Goal: Transaction & Acquisition: Purchase product/service

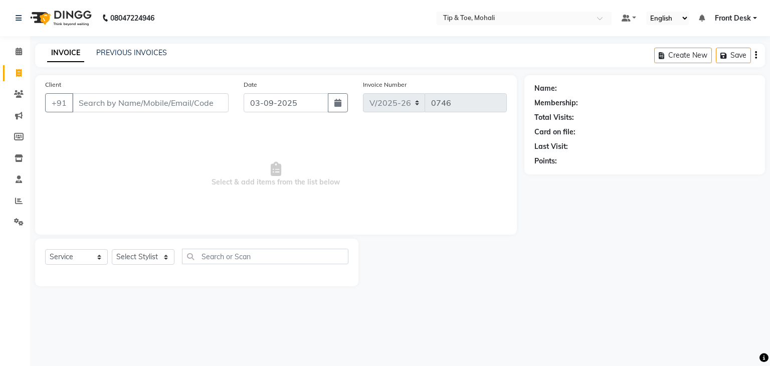
select select "5835"
select select "service"
click at [149, 103] on input "Client" at bounding box center [150, 102] width 156 height 19
type input "9571330076"
click at [211, 105] on span "Add Client" at bounding box center [203, 103] width 40 height 10
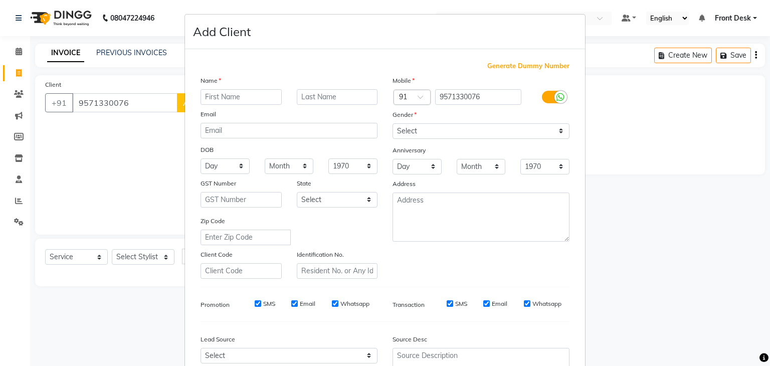
click at [218, 98] on input "text" at bounding box center [241, 97] width 81 height 16
type input "MANVEER SINGH"
click at [454, 132] on select "Select Male Female Other Prefer Not To Say" at bounding box center [481, 131] width 177 height 16
select select "male"
click at [393, 124] on select "Select Male Female Other Prefer Not To Say" at bounding box center [481, 131] width 177 height 16
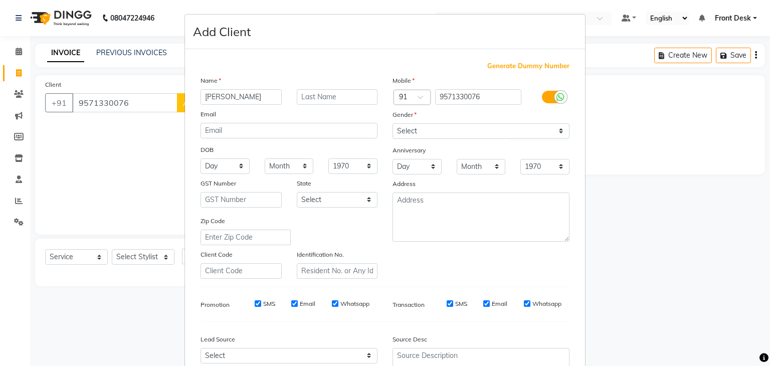
click at [255, 307] on input "SMS" at bounding box center [258, 303] width 7 height 7
checkbox input "false"
click at [291, 307] on input "Email" at bounding box center [294, 303] width 7 height 7
checkbox input "false"
click at [447, 307] on input "SMS" at bounding box center [450, 303] width 7 height 7
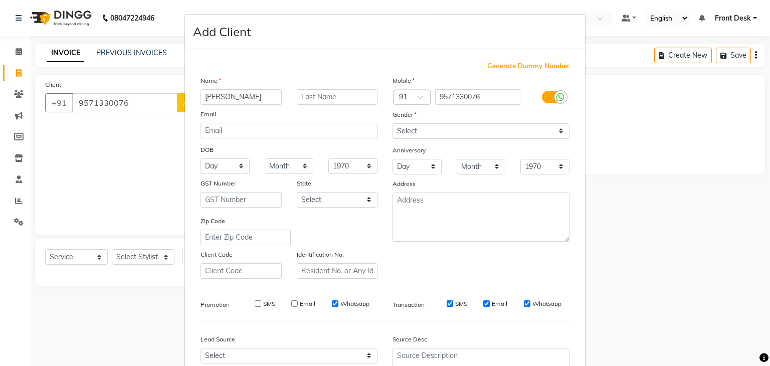
checkbox input "false"
click at [484, 307] on input "Email" at bounding box center [486, 303] width 7 height 7
checkbox input "false"
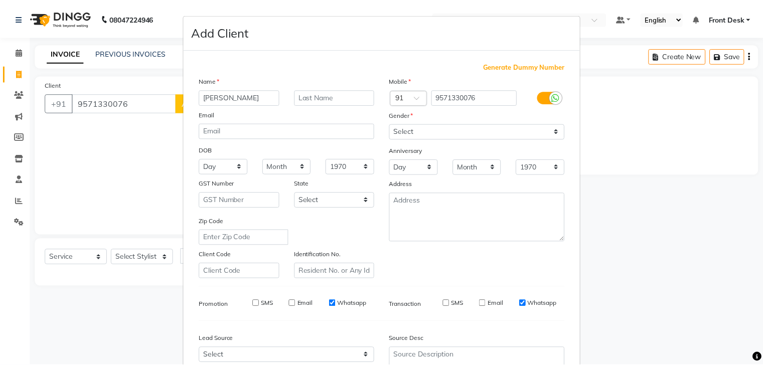
scroll to position [102, 0]
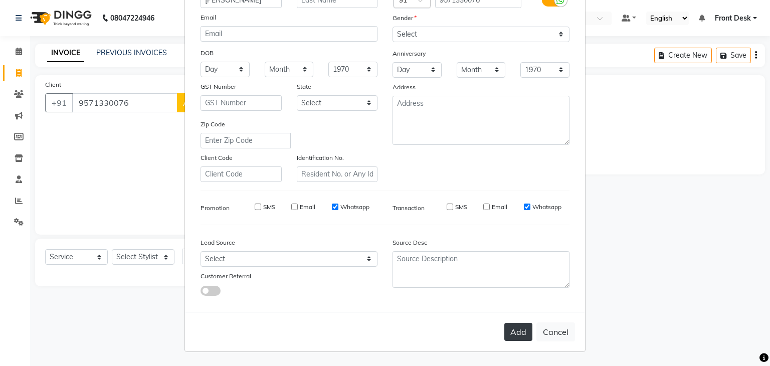
click at [514, 336] on button "Add" at bounding box center [519, 332] width 28 height 18
select select
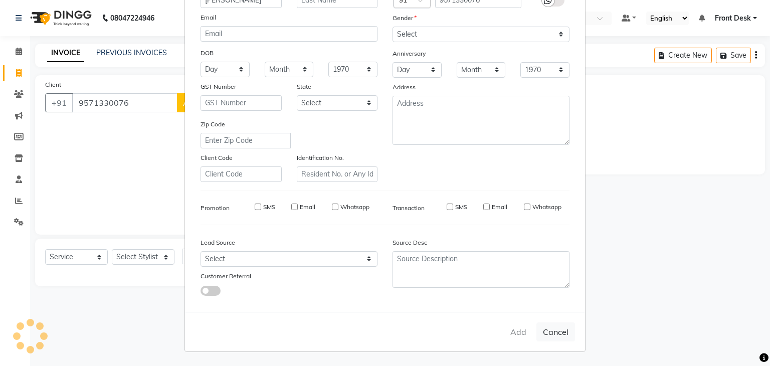
select select
checkbox input "false"
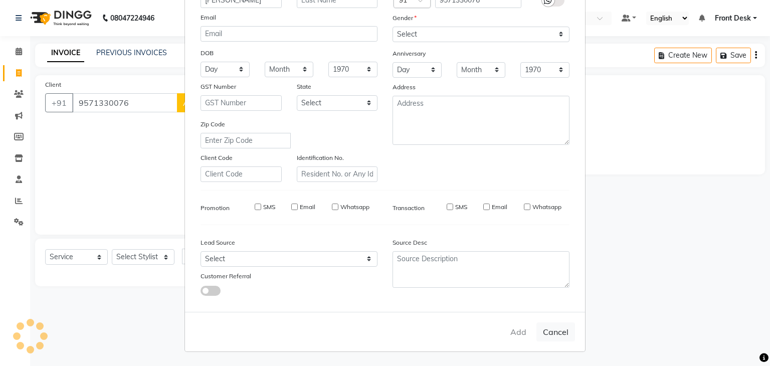
checkbox input "false"
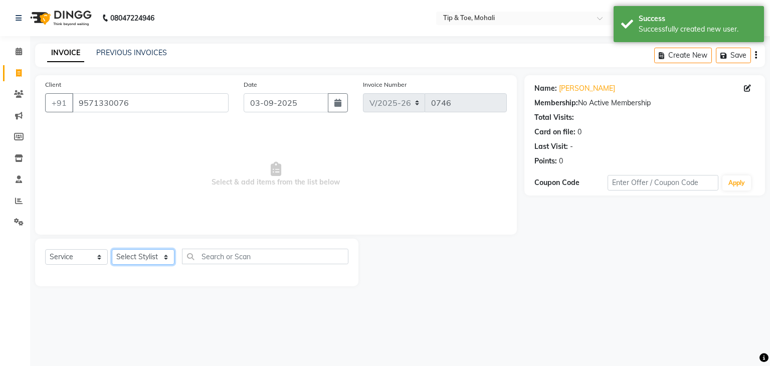
click at [150, 259] on select "Select Stylist Front Desk Kaoto KOMAL MAHOSO MONISH NICK RAJA RAJVEER SACHIN SAM" at bounding box center [143, 257] width 63 height 16
click at [112, 250] on select "Select Stylist Front Desk Kaoto KOMAL MAHOSO MONISH NICK RAJA RAJVEER SACHIN SAM" at bounding box center [143, 257] width 63 height 16
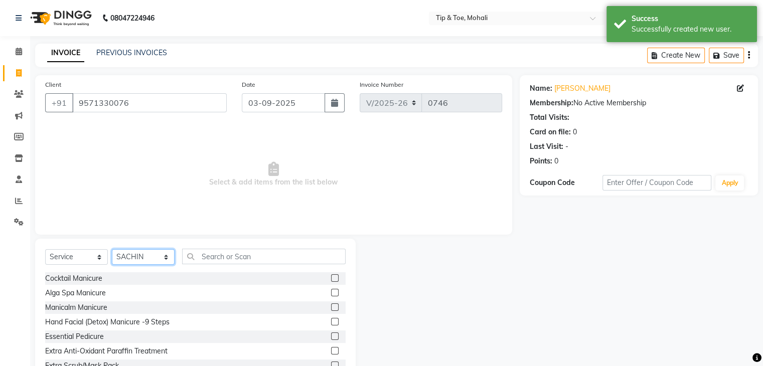
click at [152, 262] on select "Select Stylist Front Desk Kaoto KOMAL MAHOSO MONISH NICK RAJA RAJVEER SACHIN SAM" at bounding box center [143, 257] width 63 height 16
select select "90381"
click at [112, 250] on select "Select Stylist Front Desk Kaoto KOMAL MAHOSO MONISH NICK RAJA RAJVEER SACHIN SAM" at bounding box center [143, 257] width 63 height 16
click at [203, 260] on input "text" at bounding box center [263, 257] width 163 height 16
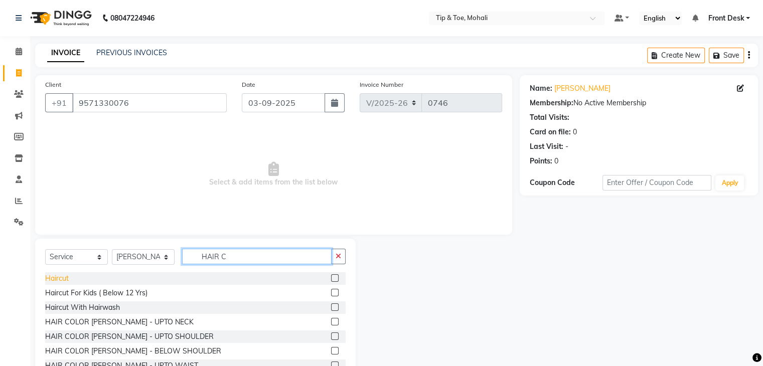
type input "HAIR C"
click at [56, 279] on div "Haircut" at bounding box center [57, 278] width 24 height 11
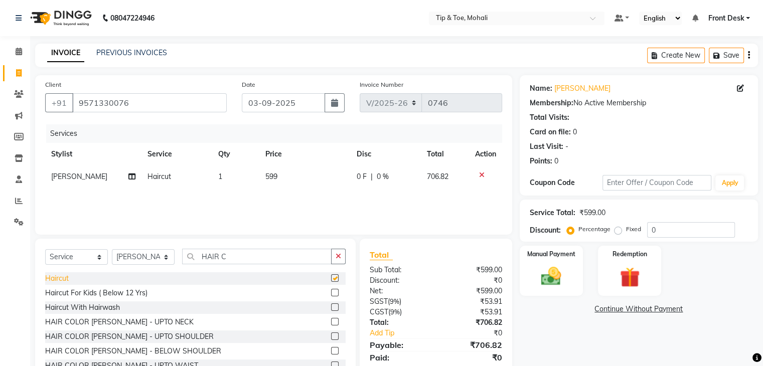
checkbox input "false"
click at [293, 175] on td "599" at bounding box center [305, 176] width 92 height 23
select select "90381"
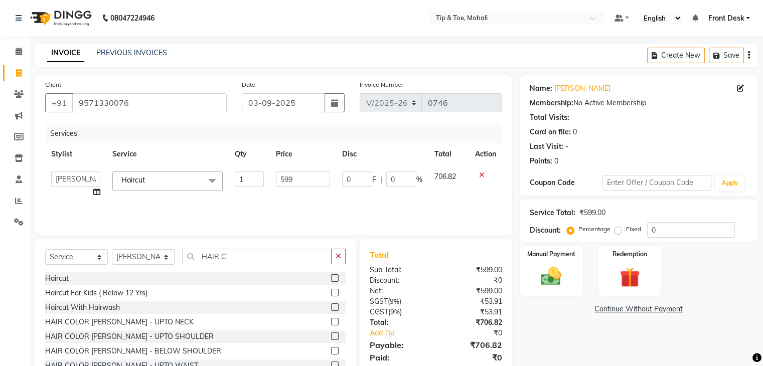
click at [293, 175] on input "599" at bounding box center [303, 180] width 54 height 16
type input "5"
type input "400"
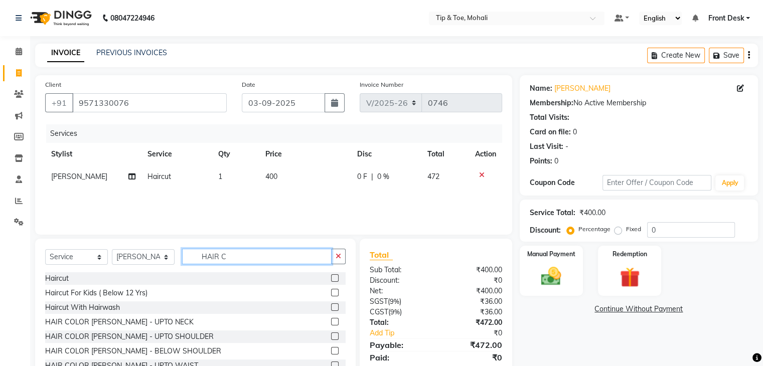
click at [240, 254] on input "HAIR C" at bounding box center [256, 257] width 149 height 16
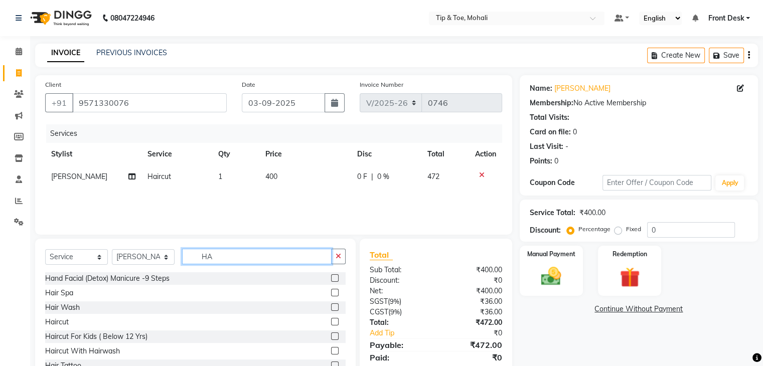
type input "H"
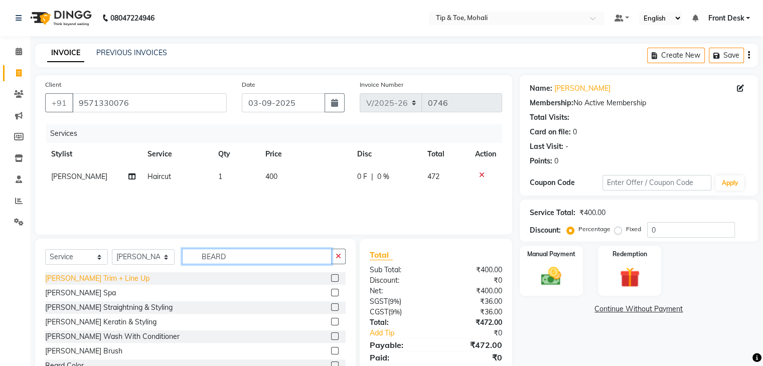
type input "BEARD"
click at [65, 278] on div "Beard Trim + Line Up" at bounding box center [97, 278] width 104 height 11
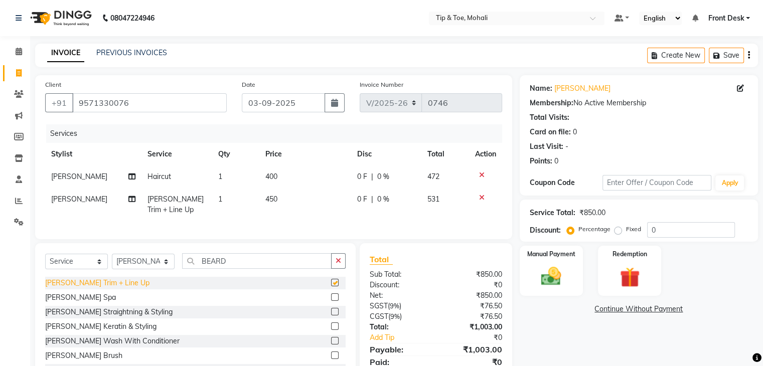
checkbox input "false"
click at [285, 200] on td "450" at bounding box center [305, 204] width 92 height 33
select select "90381"
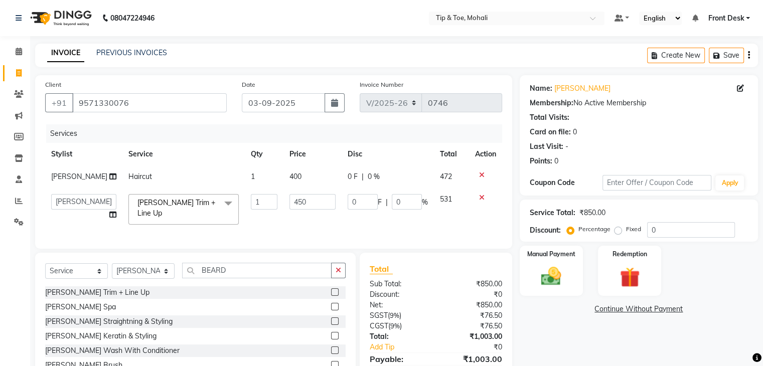
click at [289, 200] on input "450" at bounding box center [312, 202] width 46 height 16
type input "300"
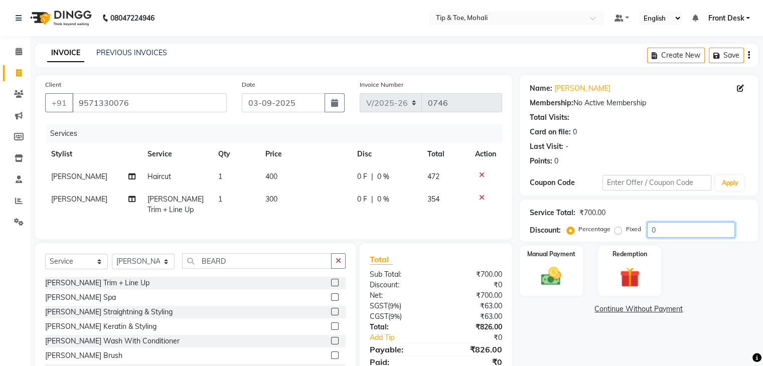
click at [658, 227] on input "0" at bounding box center [691, 230] width 88 height 16
type input "15.254"
click at [554, 265] on img at bounding box center [551, 277] width 34 height 24
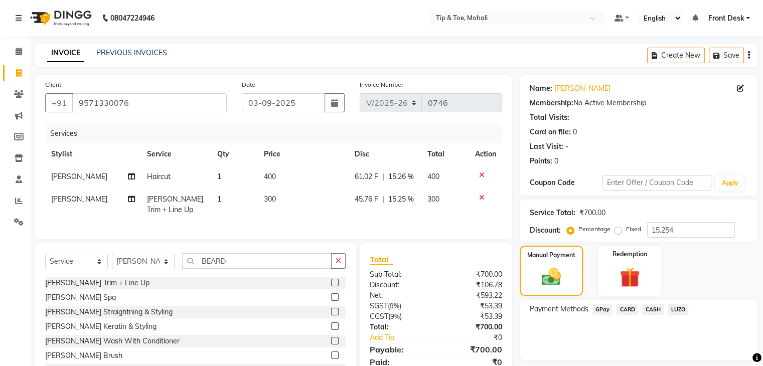
click at [596, 307] on span "GPay" at bounding box center [602, 310] width 21 height 12
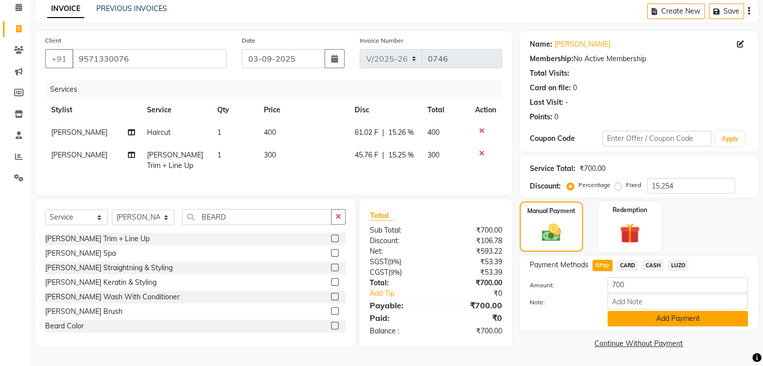
click at [615, 312] on button "Add Payment" at bounding box center [677, 319] width 140 height 16
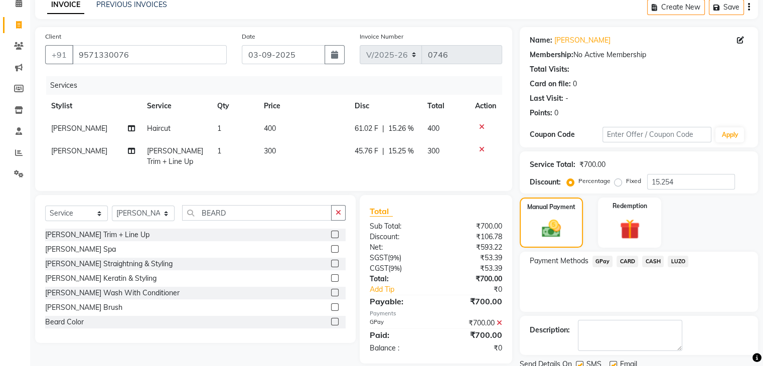
scroll to position [86, 0]
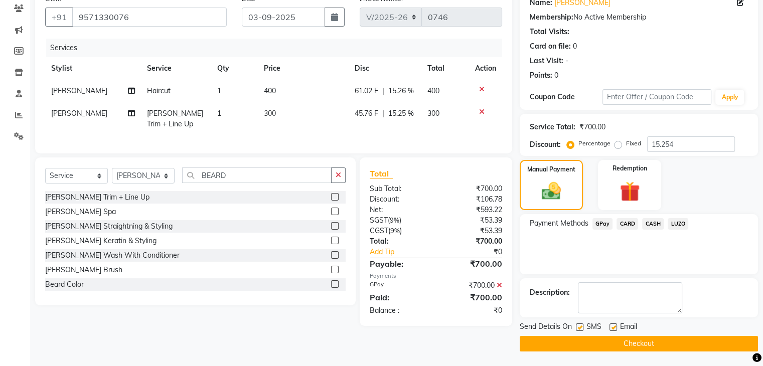
click at [608, 342] on button "Checkout" at bounding box center [639, 344] width 238 height 16
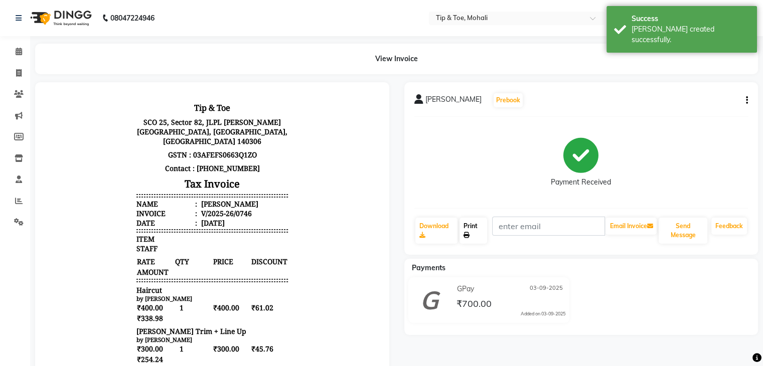
click at [469, 231] on link "Print" at bounding box center [473, 231] width 28 height 26
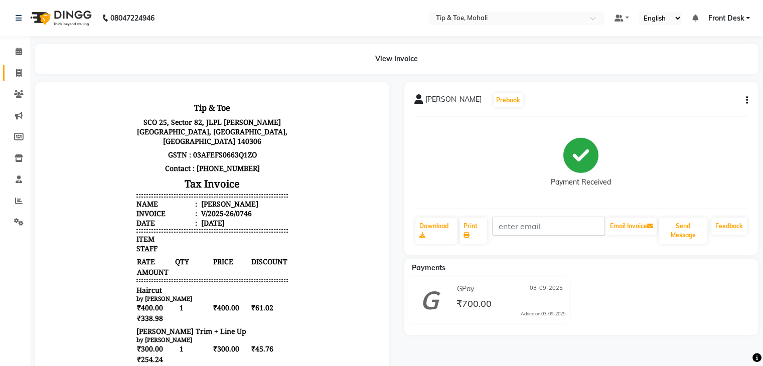
click at [7, 69] on link "Invoice" at bounding box center [15, 73] width 24 height 17
select select "service"
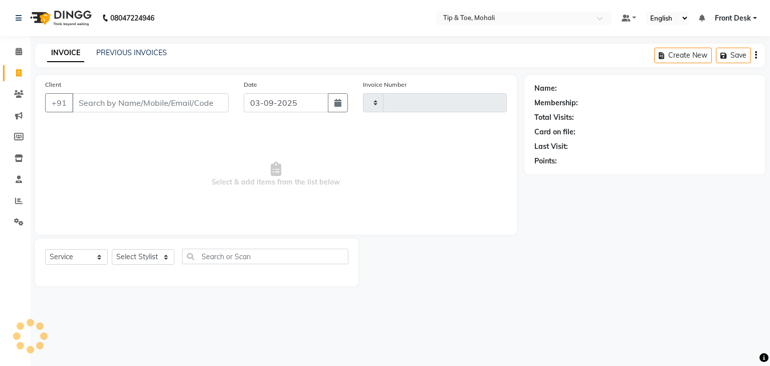
type input "0747"
select select "5835"
click at [142, 265] on div "Select Stylist Front Desk Kaoto KOMAL MAHOSO MONISH NICK RAJA RAJVEER SACHIN SAM" at bounding box center [143, 257] width 63 height 16
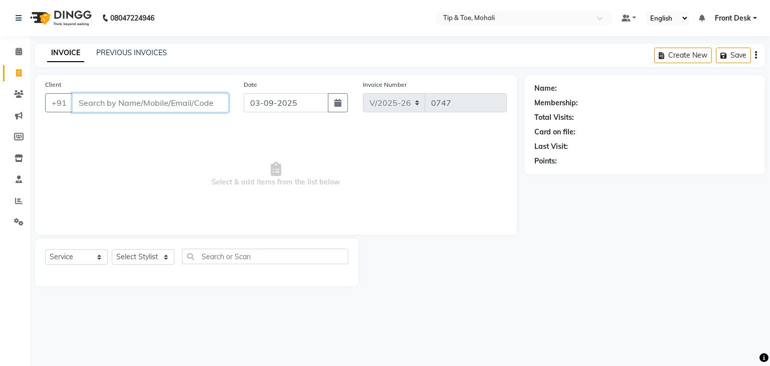
click at [122, 101] on input "Client" at bounding box center [150, 102] width 156 height 19
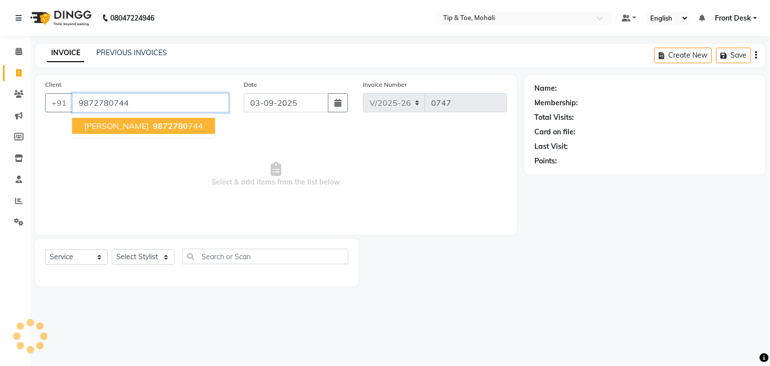
type input "9872780744"
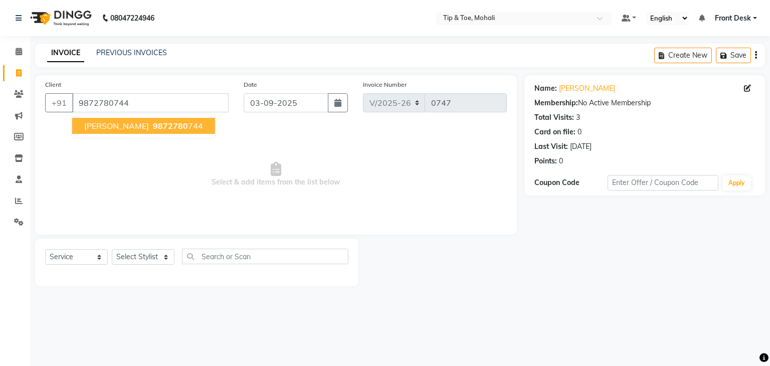
click at [153, 125] on span "9872780" at bounding box center [170, 126] width 35 height 10
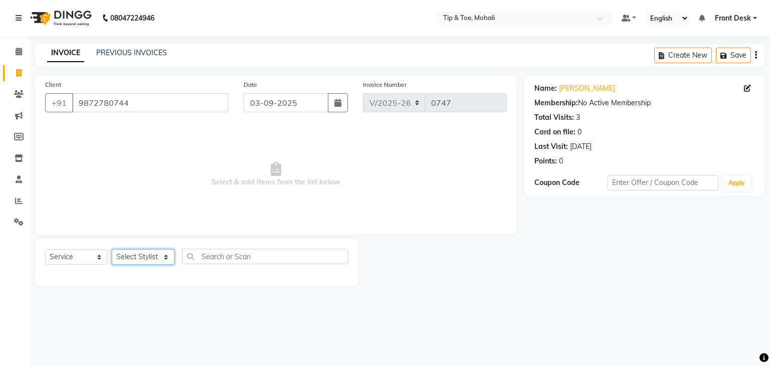
click at [153, 259] on select "Select Stylist Front Desk Kaoto KOMAL MAHOSO MONISH NICK RAJA RAJVEER SACHIN SAM" at bounding box center [143, 257] width 63 height 16
select select "40702"
click at [112, 250] on select "Select Stylist Front Desk Kaoto KOMAL MAHOSO MONISH NICK RAJA RAJVEER SACHIN SAM" at bounding box center [143, 257] width 63 height 16
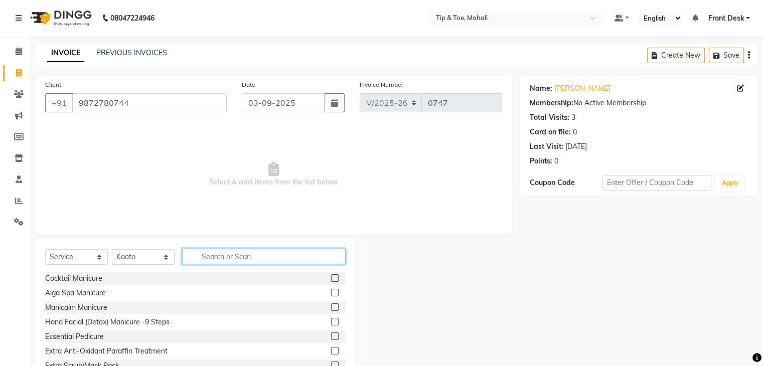
click at [211, 254] on input "text" at bounding box center [263, 257] width 163 height 16
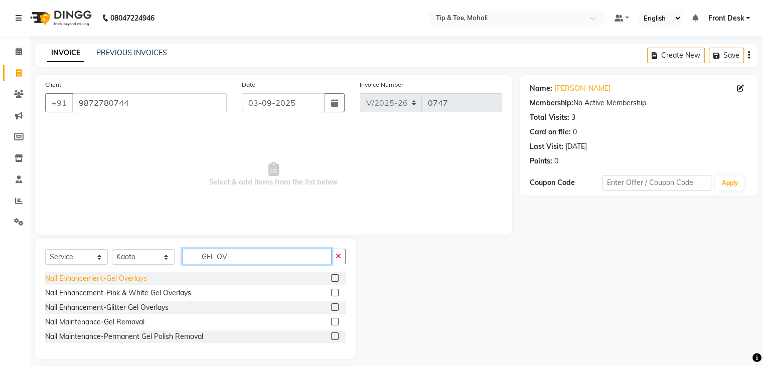
type input "GEL OV"
click at [102, 284] on div "Nail Enhancement-Gel Overlays" at bounding box center [96, 278] width 102 height 11
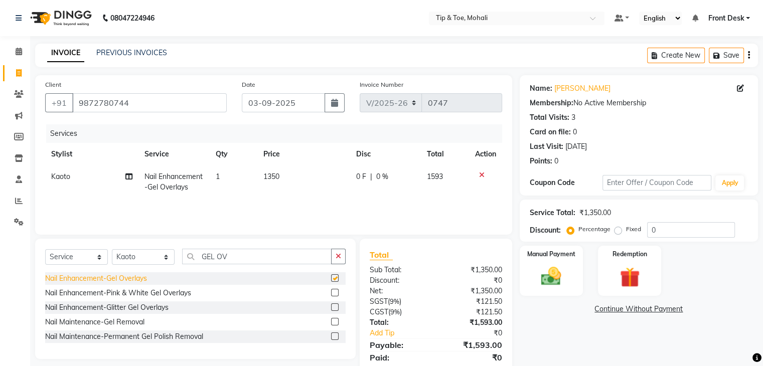
checkbox input "false"
click at [290, 177] on td "1350" at bounding box center [303, 181] width 93 height 33
select select "40702"
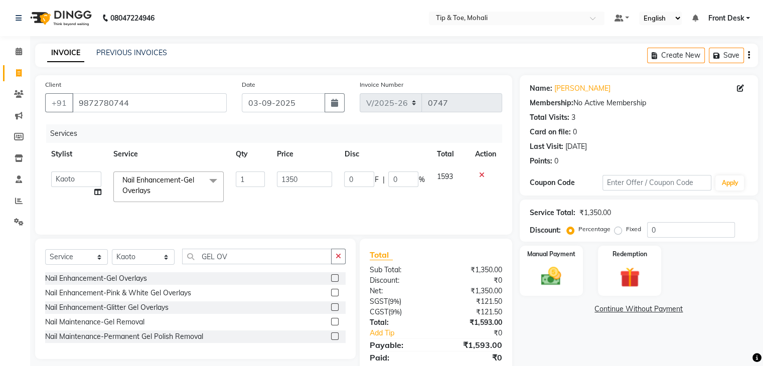
click at [290, 177] on input "1350" at bounding box center [304, 180] width 55 height 16
type input "2200"
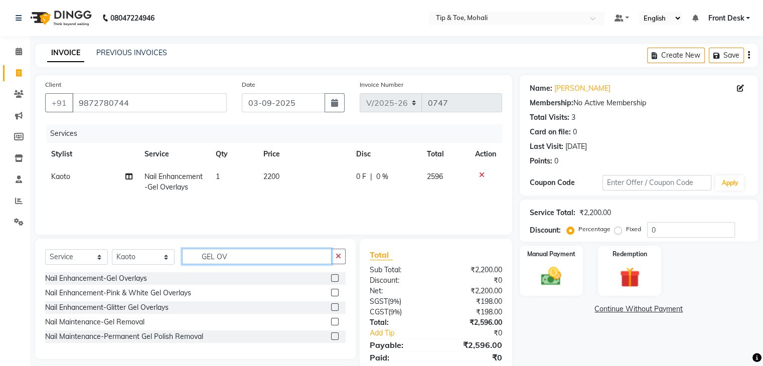
click at [241, 257] on input "GEL OV" at bounding box center [256, 257] width 149 height 16
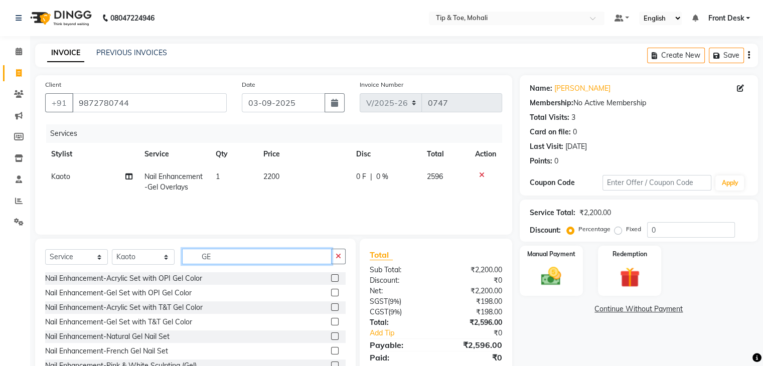
type input "G"
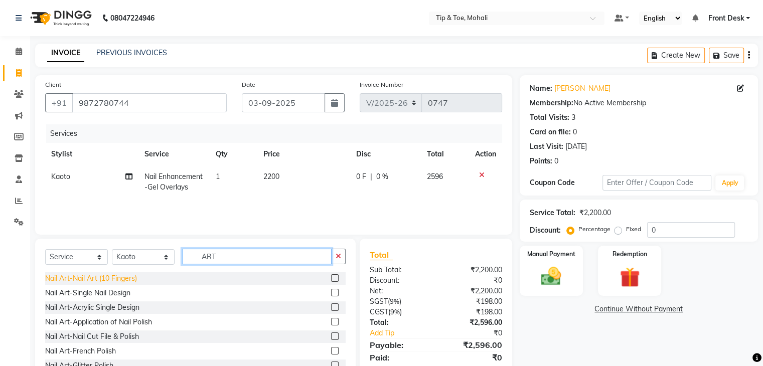
type input "ART"
click at [128, 277] on div "Nail Art-Nail Art (10 Fingers)" at bounding box center [91, 278] width 92 height 11
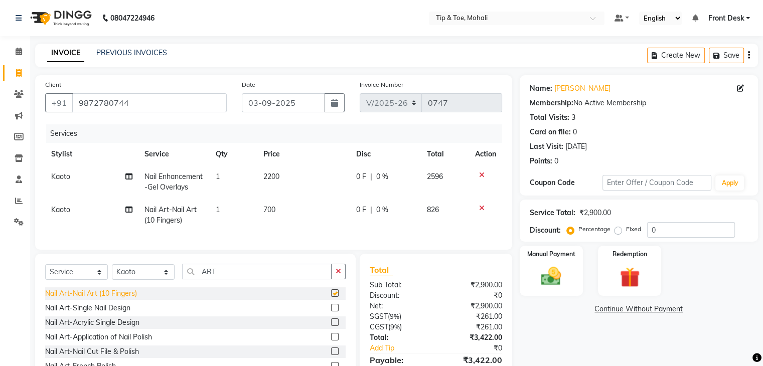
checkbox input "false"
click at [283, 209] on td "700" at bounding box center [303, 215] width 93 height 33
select select "40702"
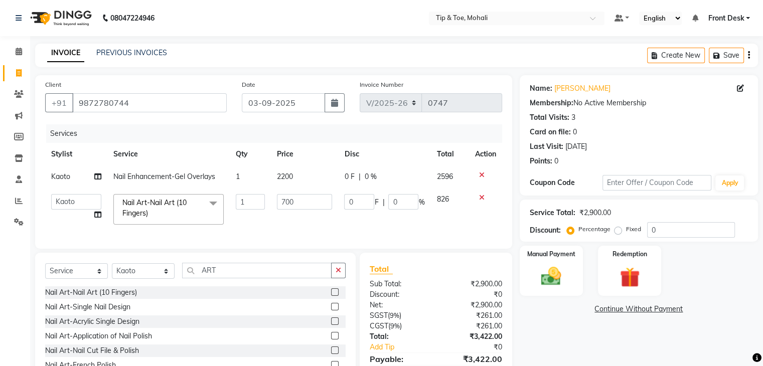
click at [283, 209] on input "700" at bounding box center [304, 202] width 55 height 16
type input "1500"
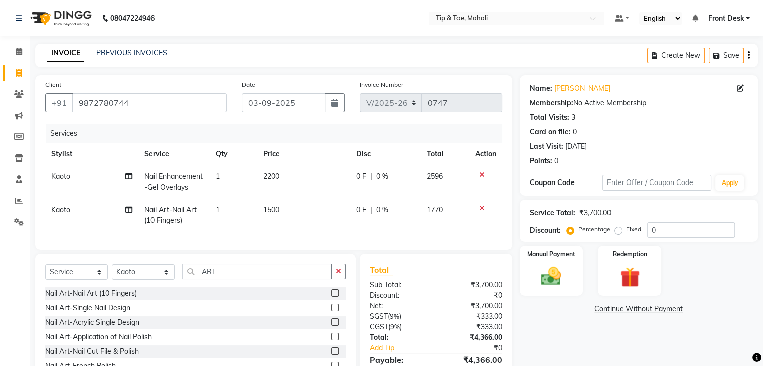
click at [274, 231] on div "Services Stylist Service Qty Price Disc Total Action Kaoto Nail Enhancement-Gel…" at bounding box center [273, 181] width 457 height 115
click at [675, 231] on input "0" at bounding box center [691, 230] width 88 height 16
type input "35"
click at [131, 280] on select "Select Stylist Front Desk Kaoto KOMAL MAHOSO MONISH NICK RAJA RAJVEER SACHIN SAM" at bounding box center [143, 272] width 63 height 16
select select "83684"
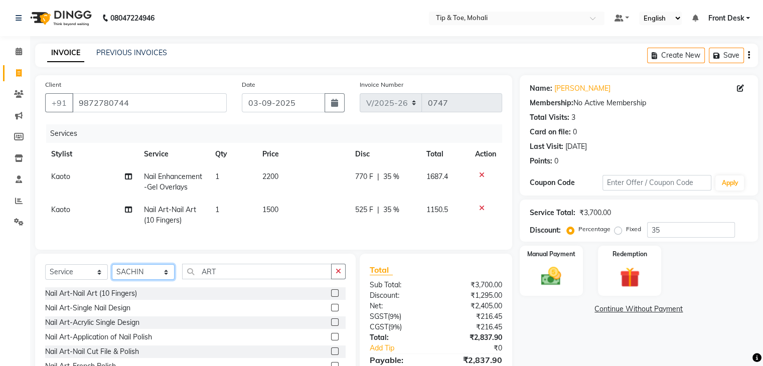
click at [112, 273] on select "Select Stylist Front Desk Kaoto KOMAL MAHOSO MONISH NICK RAJA RAJVEER SACHIN SAM" at bounding box center [143, 272] width 63 height 16
drag, startPoint x: 234, startPoint y: 290, endPoint x: 233, endPoint y: 282, distance: 8.1
click at [233, 282] on div "Select Service Product Membership Package Voucher Prepaid Gift Card Select Styl…" at bounding box center [195, 276] width 300 height 24
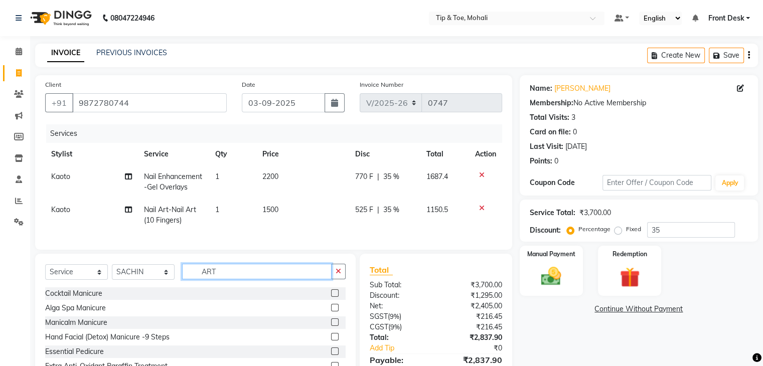
click at [233, 279] on input "ART" at bounding box center [256, 272] width 149 height 16
type input "A"
type input "ESS"
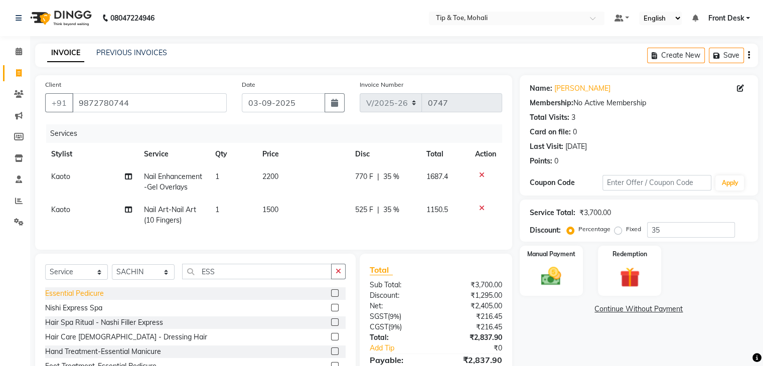
click at [82, 299] on div "Essential Pedicure" at bounding box center [74, 293] width 59 height 11
checkbox input "false"
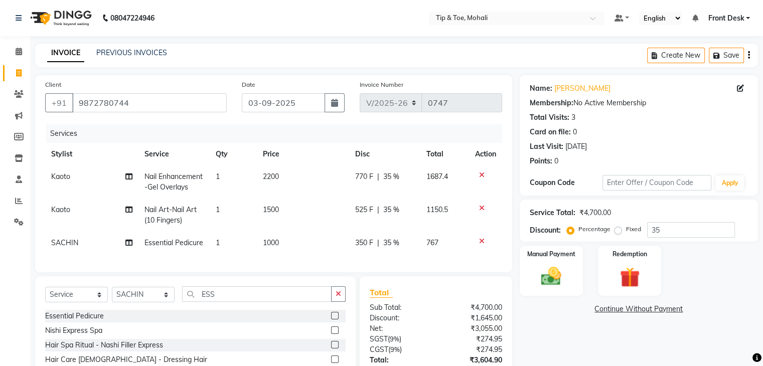
scroll to position [91, 0]
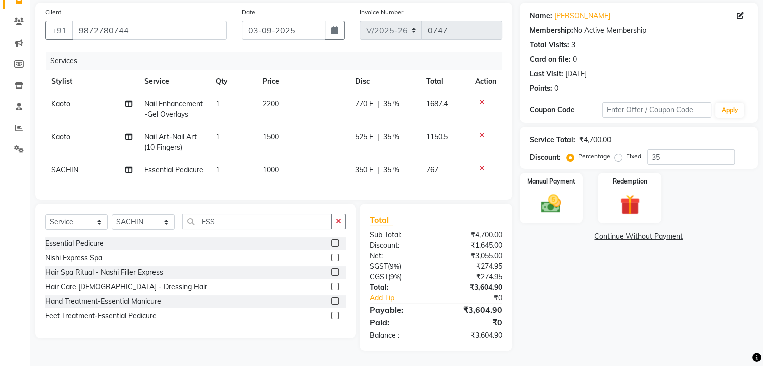
click at [283, 159] on td "1000" at bounding box center [303, 170] width 92 height 23
select select "83684"
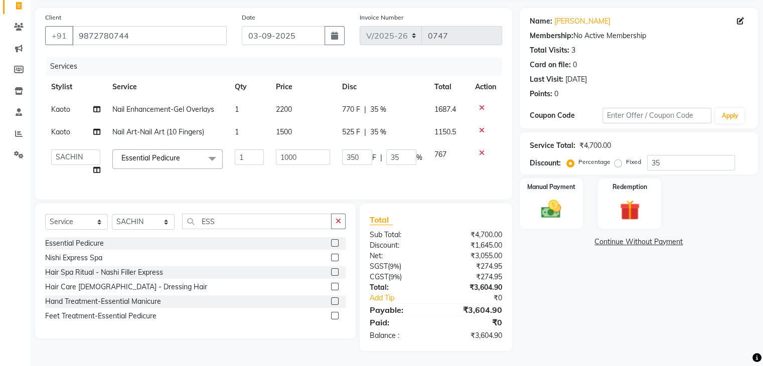
click at [283, 149] on input "1000" at bounding box center [303, 157] width 54 height 16
type input "700"
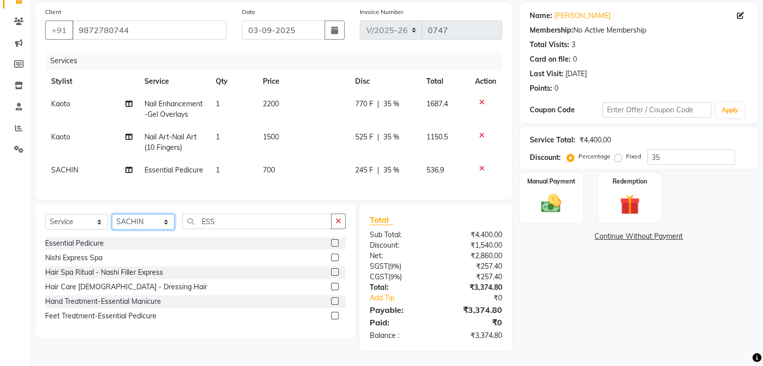
click at [132, 221] on div "Select Service Product Membership Package Voucher Prepaid Gift Card Select Styl…" at bounding box center [195, 271] width 320 height 135
select select "65568"
click at [112, 230] on select "Select Stylist Front Desk Kaoto KOMAL MAHOSO MONISH NICK RAJA RAJVEER SACHIN SAM" at bounding box center [143, 222] width 63 height 16
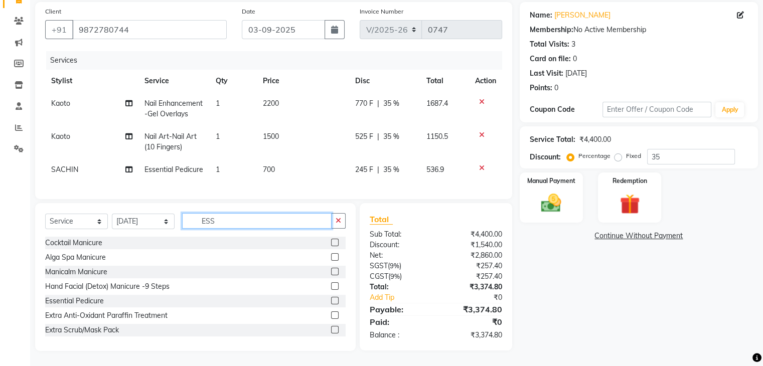
click at [227, 229] on input "ESS" at bounding box center [256, 221] width 149 height 16
type input "ESS"
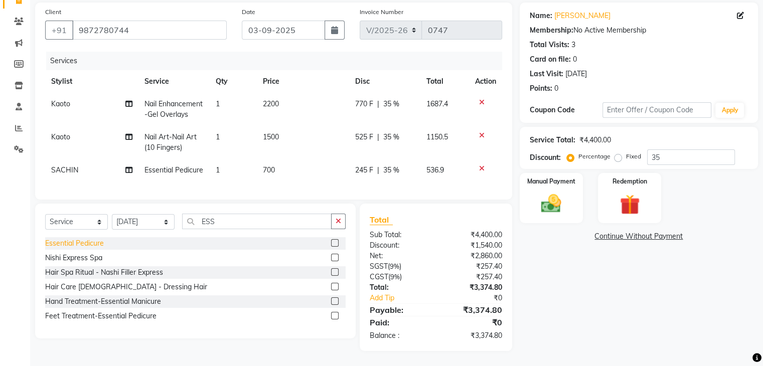
click at [89, 249] on div "Essential Pedicure" at bounding box center [74, 243] width 59 height 11
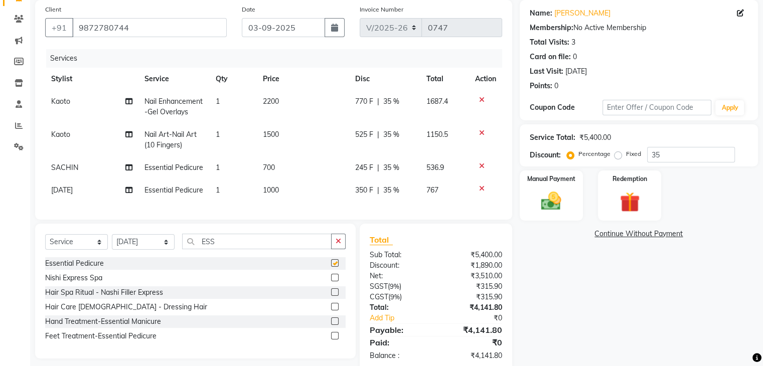
checkbox input "false"
click at [287, 202] on td "1000" at bounding box center [303, 190] width 92 height 23
select select "65568"
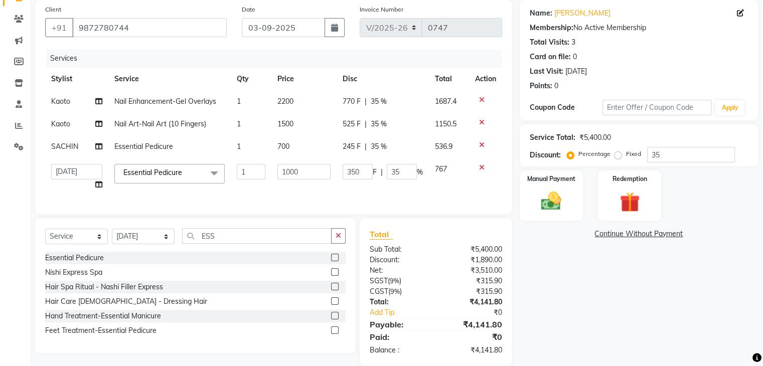
click at [287, 203] on div "Services Stylist Service Qty Price Disc Total Action Kaoto Nail Enhancement-Gel…" at bounding box center [273, 126] width 457 height 155
click at [318, 171] on input "1000" at bounding box center [303, 172] width 53 height 16
type input "1"
type input "700"
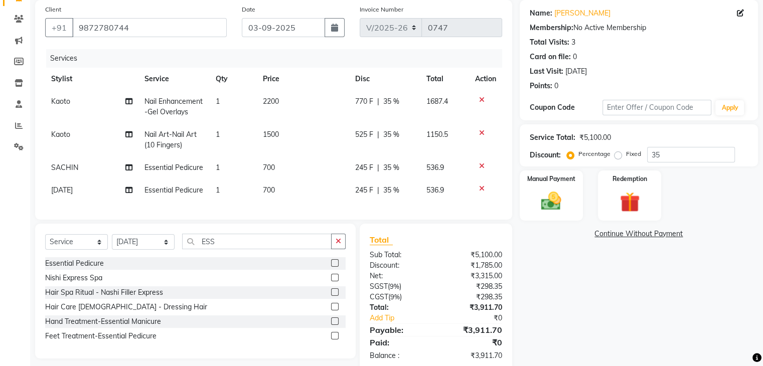
click at [389, 192] on td "245 F | 35 %" at bounding box center [385, 190] width 72 height 23
select select "65568"
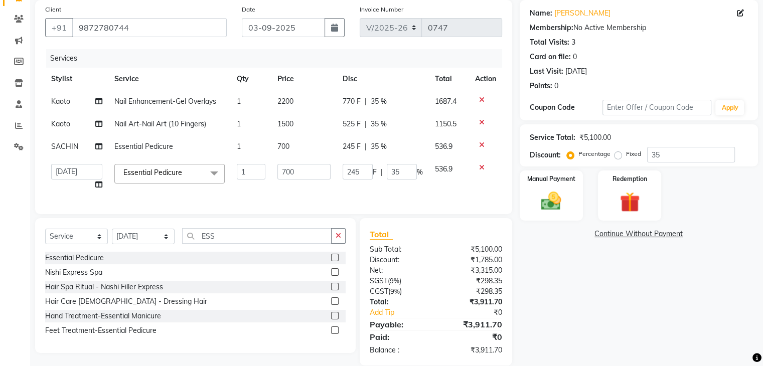
click at [396, 149] on div "245 F | 35 %" at bounding box center [383, 146] width 80 height 11
select select "83684"
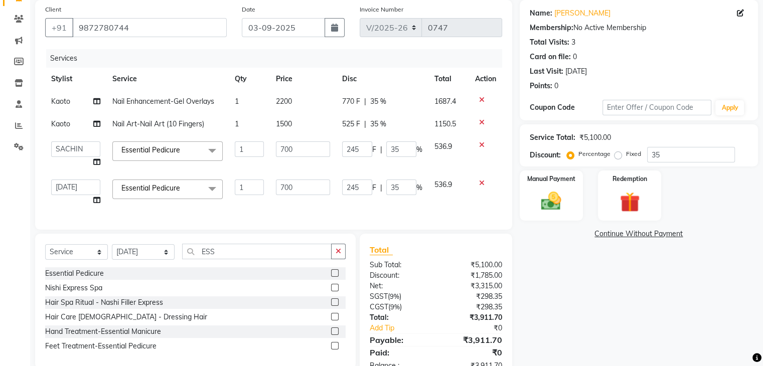
click at [396, 149] on input "35" at bounding box center [401, 149] width 30 height 16
type input "3"
type input "15.254"
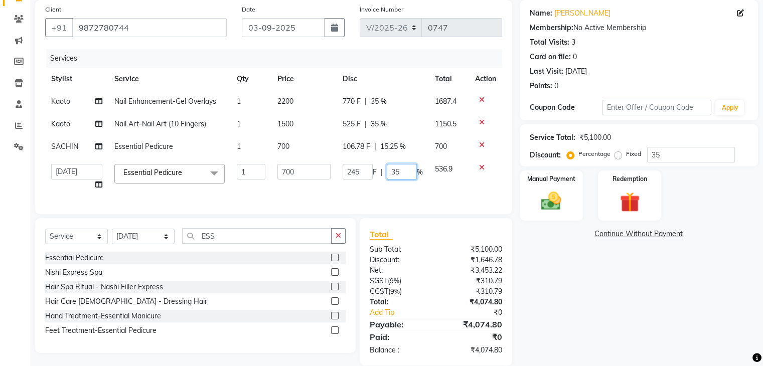
click at [401, 187] on td "245 F | 35 %" at bounding box center [383, 177] width 92 height 38
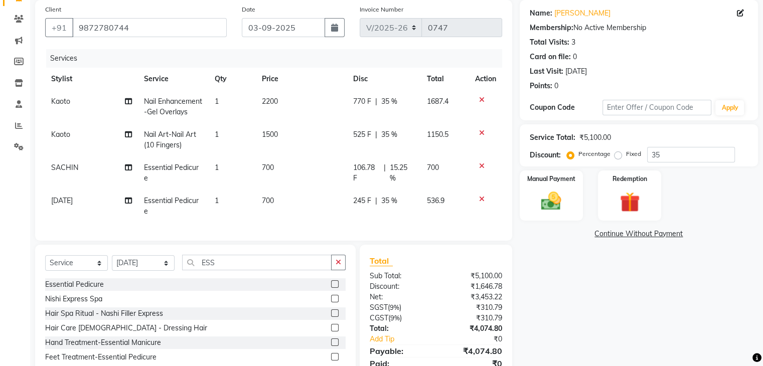
click at [401, 187] on tbody "Kaoto Nail Enhancement-Gel Overlays 1 2200 770 F | 35 % 1687.4 Kaoto Nail Art-N…" at bounding box center [273, 156] width 457 height 132
click at [401, 187] on td "106.78 F | 15.25 %" at bounding box center [384, 172] width 74 height 33
select select "83684"
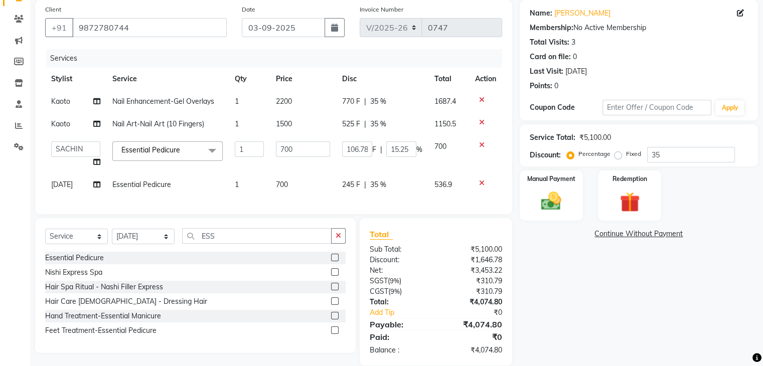
click at [401, 187] on div "245 F | 35 %" at bounding box center [382, 185] width 80 height 11
select select "65568"
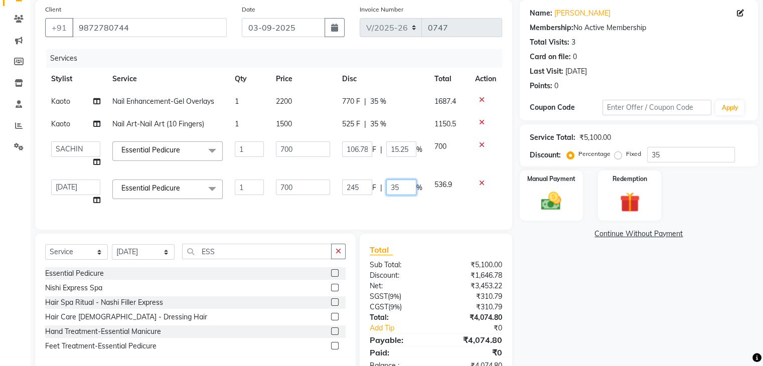
click at [401, 187] on input "35" at bounding box center [401, 188] width 30 height 16
type input "3"
type input "15.254"
click at [580, 249] on div "Name: Guneet Membership: No Active Membership Total Visits: 3 Card on file: 0 L…" at bounding box center [643, 190] width 246 height 381
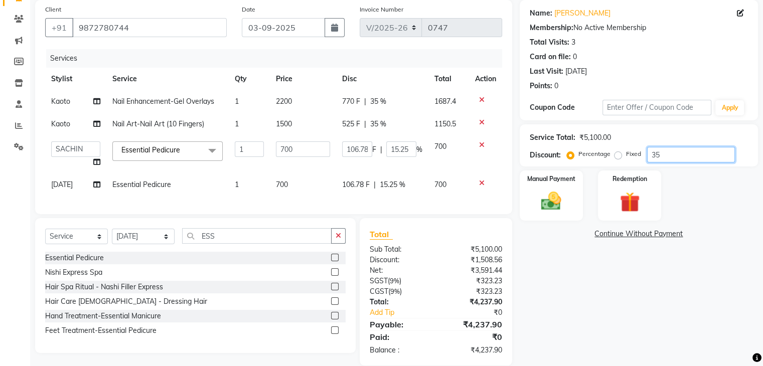
click at [703, 153] on input "35" at bounding box center [691, 155] width 88 height 16
type input "100"
type input "700"
type input "100"
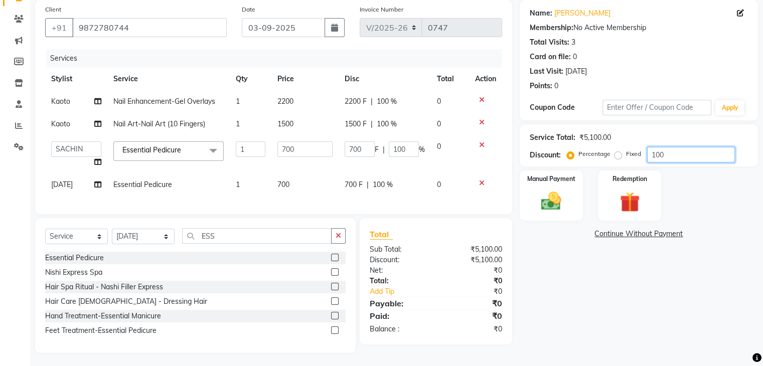
type input "10"
type input "70"
type input "10"
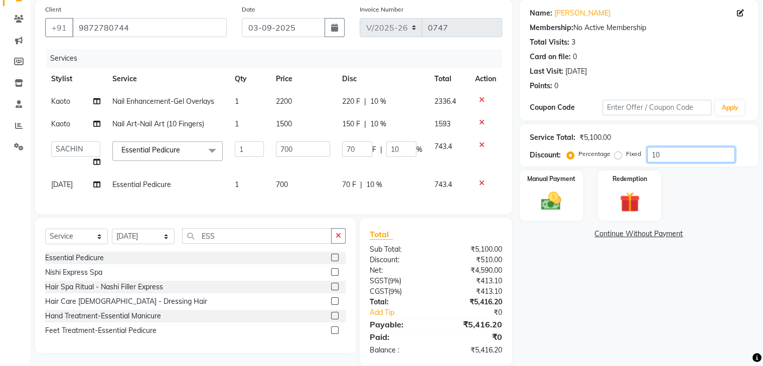
type input "1"
type input "7"
type input "1"
type input "0"
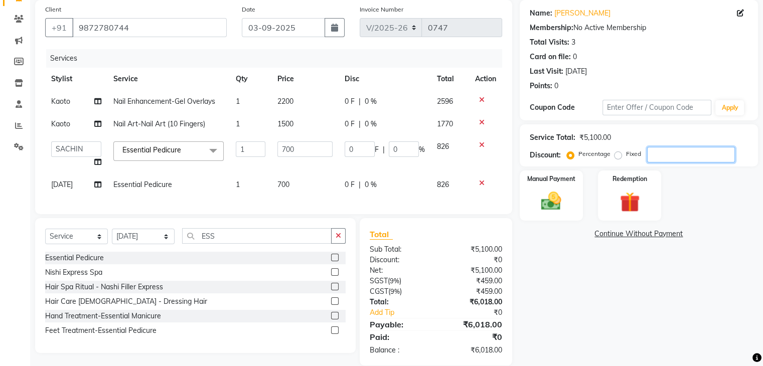
type input "3"
type input "21"
type input "3"
type input "35"
type input "245"
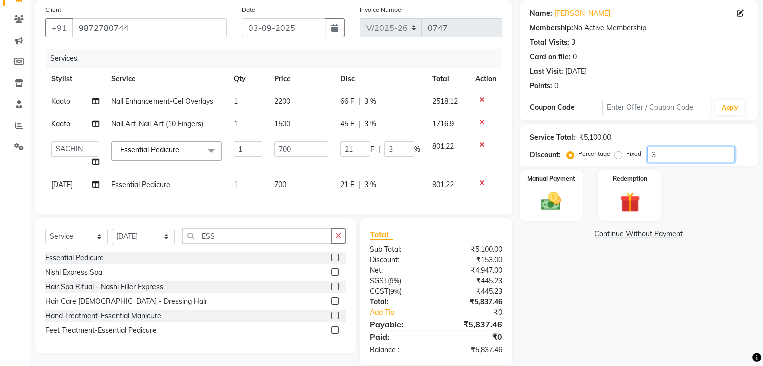
type input "35"
type input "35.02"
type input "245.14"
type input "35.02"
type input "35.02061"
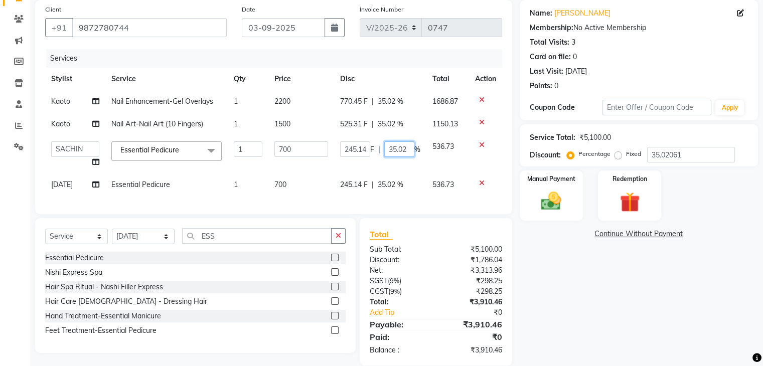
click at [403, 153] on input "35.02" at bounding box center [399, 149] width 30 height 16
type input "3"
type input "15.254"
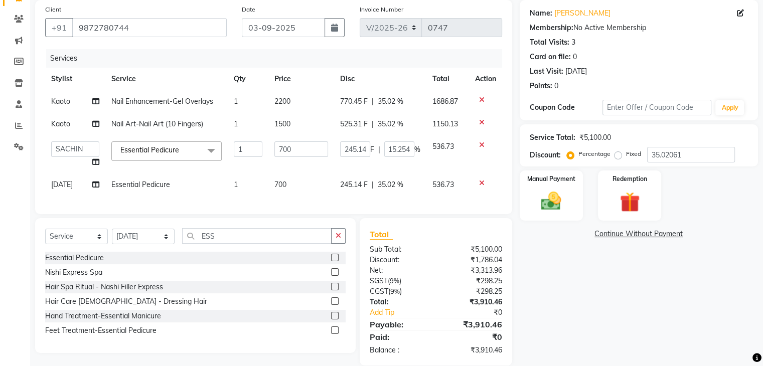
click at [400, 188] on tbody "Kaoto Nail Enhancement-Gel Overlays 1 2200 770.45 F | 35.02 % 1686.87 Kaoto Nai…" at bounding box center [273, 143] width 457 height 106
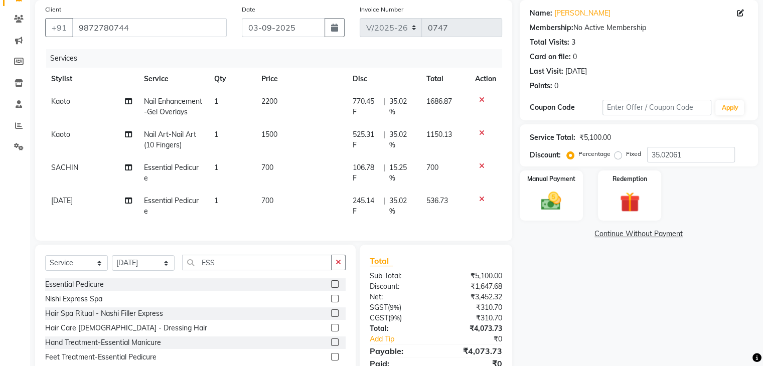
click at [400, 188] on td "106.78 F | 15.25 %" at bounding box center [384, 172] width 74 height 33
select select "83684"
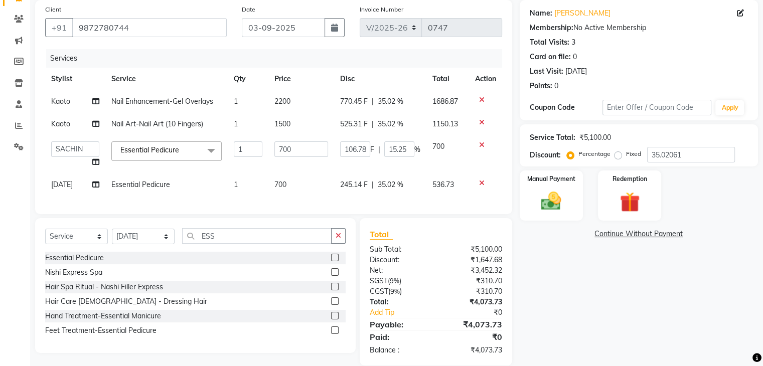
click at [402, 187] on span "35.02 %" at bounding box center [391, 185] width 26 height 11
select select "65568"
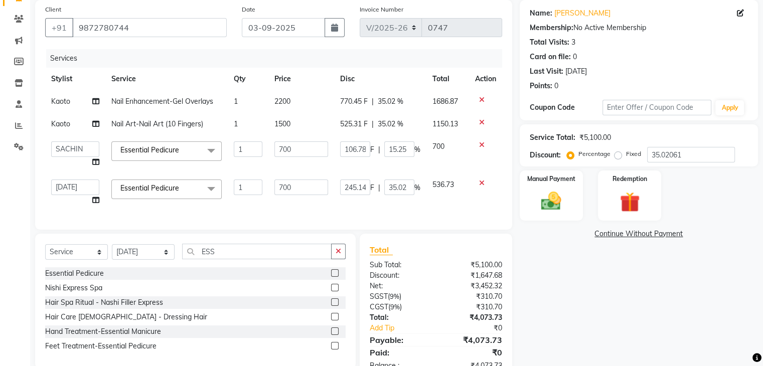
click at [402, 187] on input "35.02" at bounding box center [399, 188] width 30 height 16
type input "15.254"
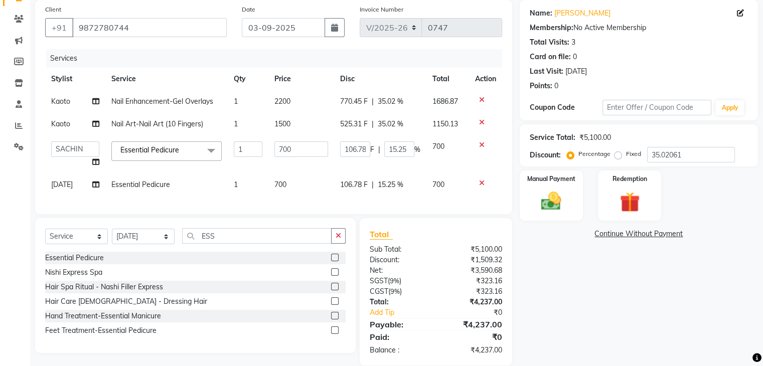
click at [417, 204] on div "Services Stylist Service Qty Price Disc Total Action Kaoto Nail Enhancement-Gel…" at bounding box center [273, 126] width 457 height 155
click at [560, 204] on img at bounding box center [551, 202] width 34 height 24
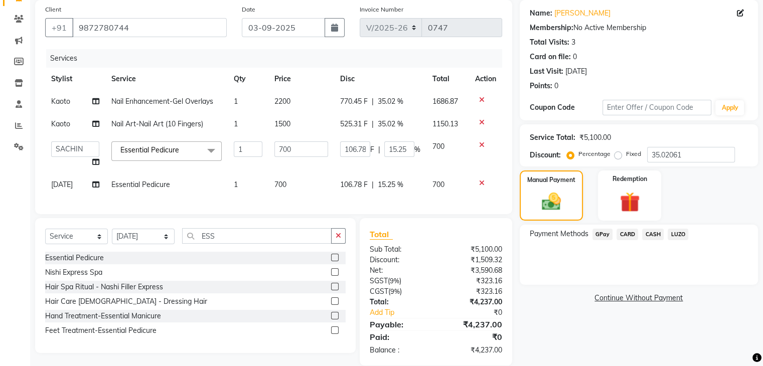
click at [597, 234] on span "GPay" at bounding box center [602, 235] width 21 height 12
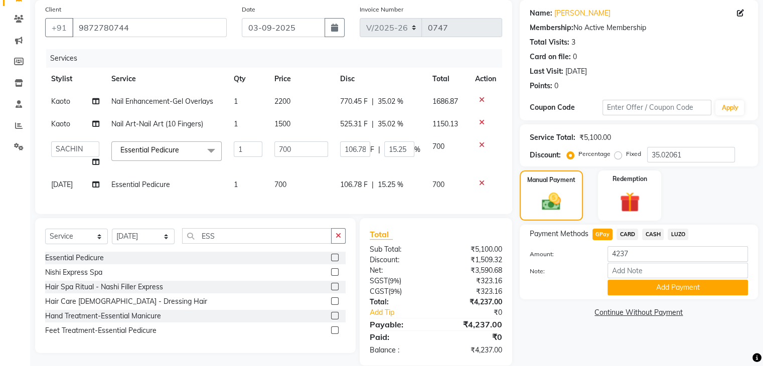
scroll to position [98, 0]
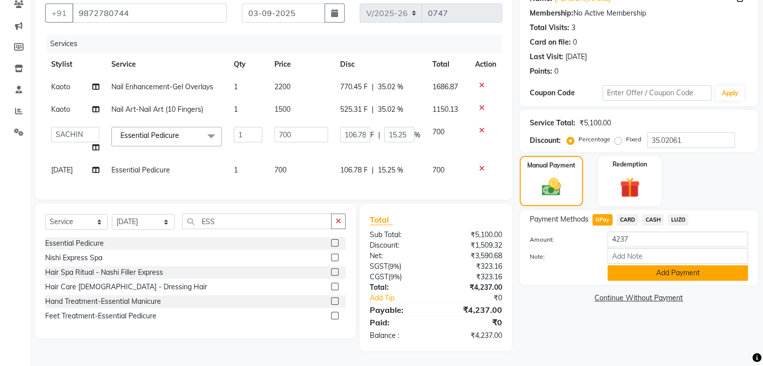
click at [654, 265] on button "Add Payment" at bounding box center [677, 273] width 140 height 16
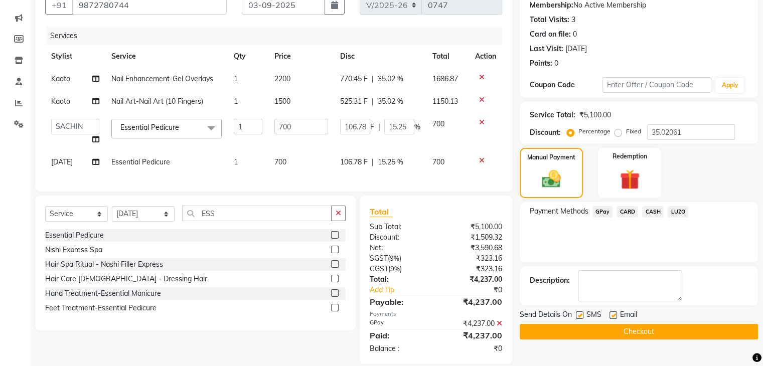
scroll to position [118, 0]
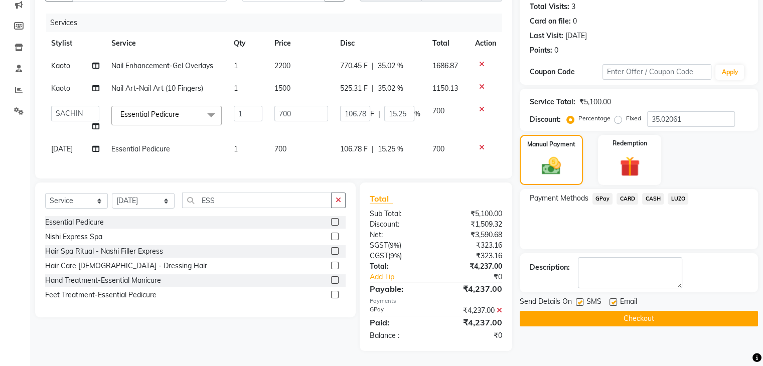
click at [612, 311] on button "Checkout" at bounding box center [639, 319] width 238 height 16
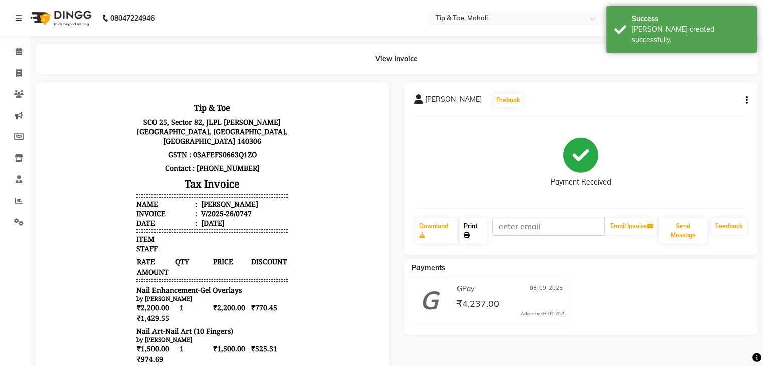
click at [478, 238] on link "Print" at bounding box center [473, 231] width 28 height 26
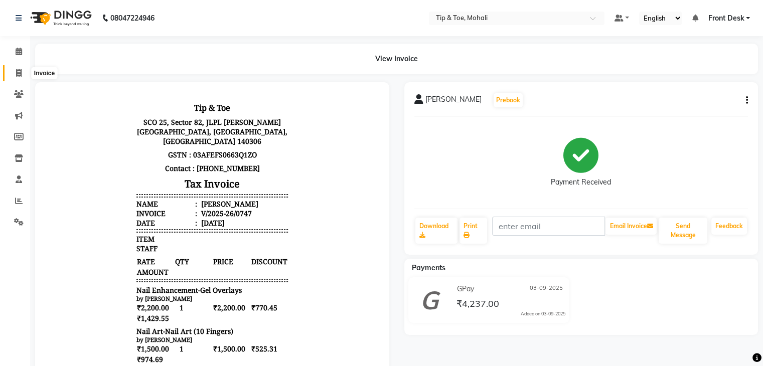
click at [18, 71] on icon at bounding box center [19, 73] width 6 height 8
select select "service"
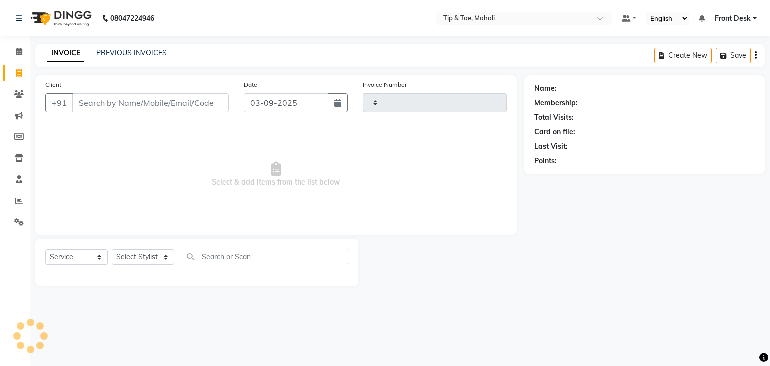
type input "0748"
select select "5835"
click at [122, 55] on link "PREVIOUS INVOICES" at bounding box center [131, 52] width 71 height 9
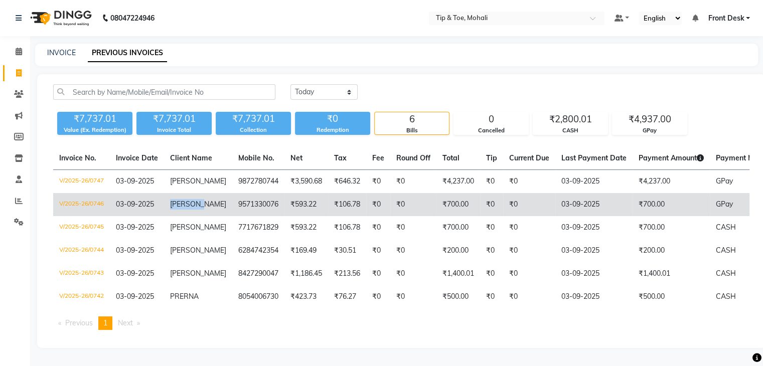
drag, startPoint x: 168, startPoint y: 211, endPoint x: 168, endPoint y: 202, distance: 9.0
click at [168, 202] on td "MANVEER SINGH" at bounding box center [198, 204] width 68 height 23
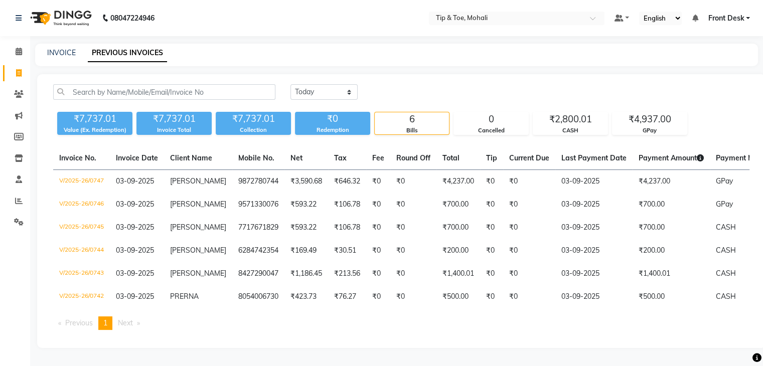
click at [142, 60] on link "PREVIOUS INVOICES" at bounding box center [127, 53] width 79 height 18
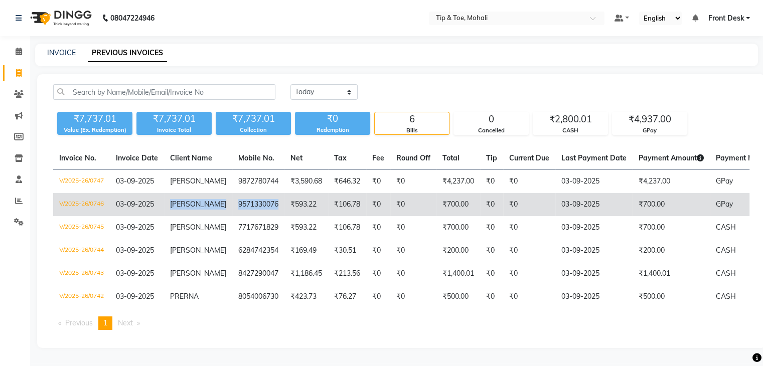
drag, startPoint x: 168, startPoint y: 201, endPoint x: 267, endPoint y: 206, distance: 98.9
click at [267, 206] on tr "V/2025-26/0746 03-09-2025 MANVEER SINGH 9571330076 ₹593.22 ₹106.78 ₹0 ₹0 ₹700.0…" at bounding box center [469, 204] width 832 height 23
copy tr "MANVEER SINGH 9571330076"
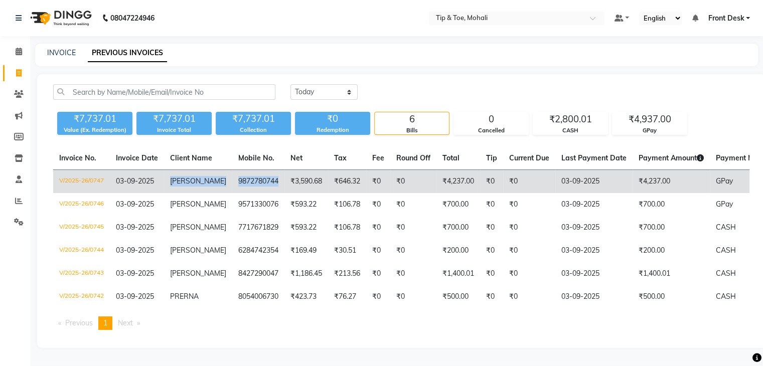
drag, startPoint x: 166, startPoint y: 179, endPoint x: 265, endPoint y: 183, distance: 98.9
click at [265, 183] on tr "V/2025-26/0747 03-09-2025 GUNEET 9872780744 ₹3,590.68 ₹646.32 ₹0 ₹0 ₹4,237.00 ₹…" at bounding box center [469, 182] width 832 height 24
copy tr "GUNEET 9872780744"
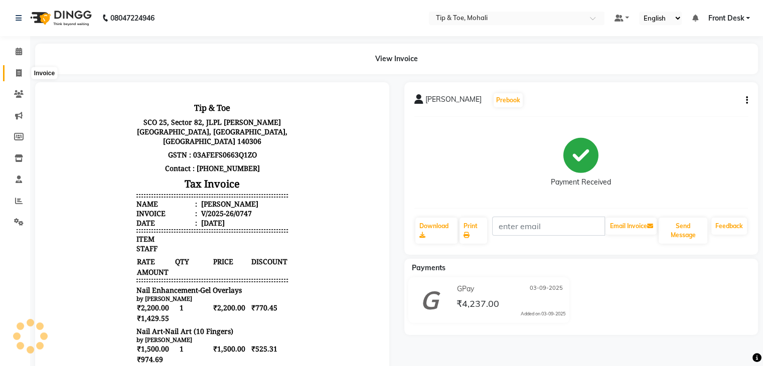
click at [11, 71] on span at bounding box center [19, 74] width 18 height 12
select select "service"
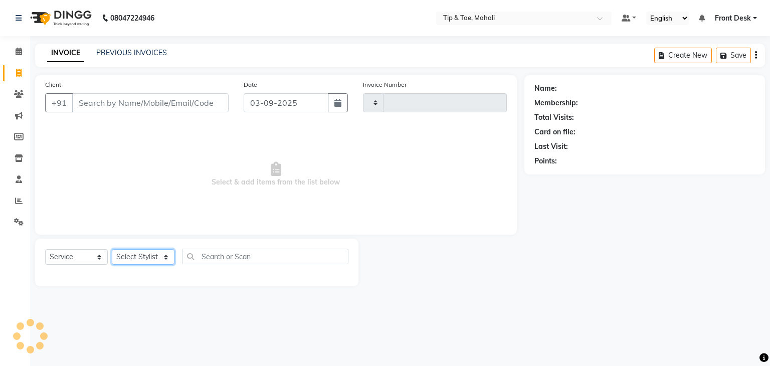
click at [132, 255] on select "Select Stylist" at bounding box center [143, 257] width 63 height 16
click at [136, 256] on select "Select Stylist" at bounding box center [143, 257] width 63 height 16
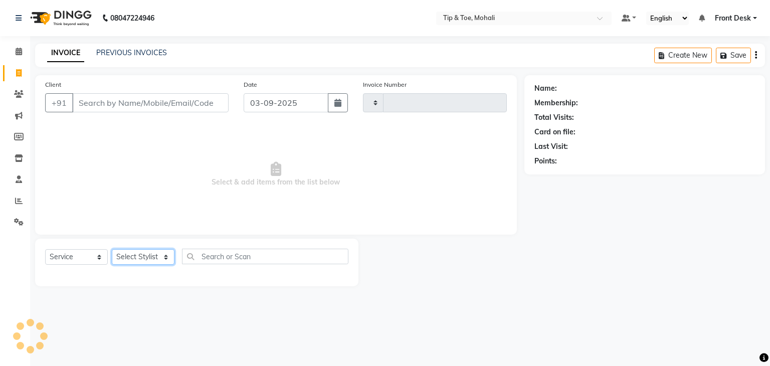
click at [136, 256] on select "Select Stylist" at bounding box center [143, 257] width 63 height 16
click at [16, 69] on icon at bounding box center [19, 73] width 6 height 8
select select "service"
click at [146, 256] on select "Select Stylist" at bounding box center [143, 257] width 63 height 16
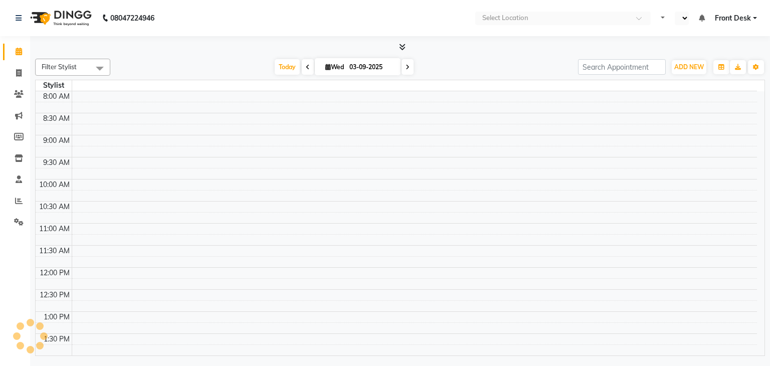
select select "en"
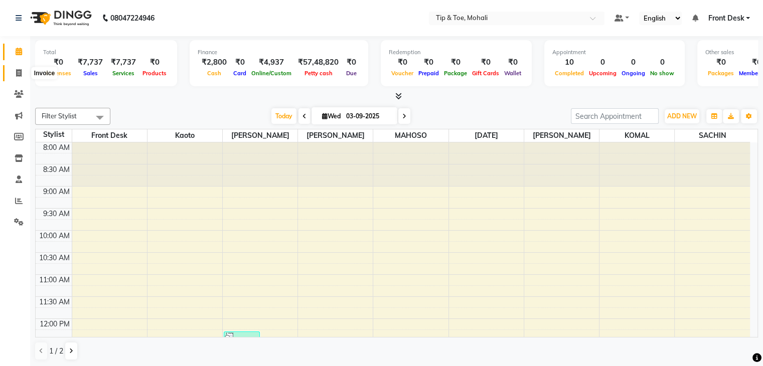
click at [14, 77] on span at bounding box center [19, 74] width 18 height 12
select select "service"
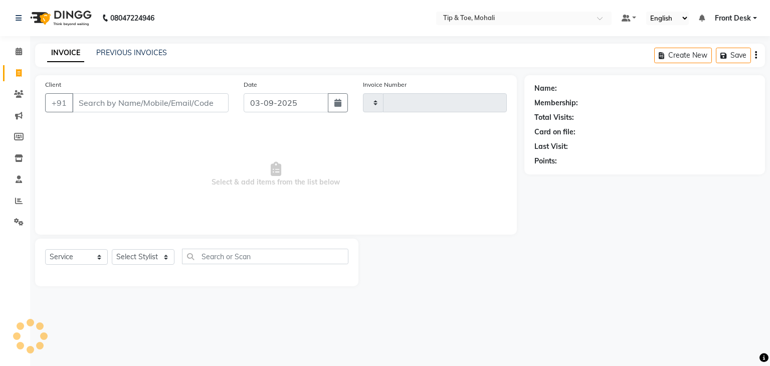
type input "0748"
select select "5835"
click at [166, 96] on input "Client" at bounding box center [150, 102] width 156 height 19
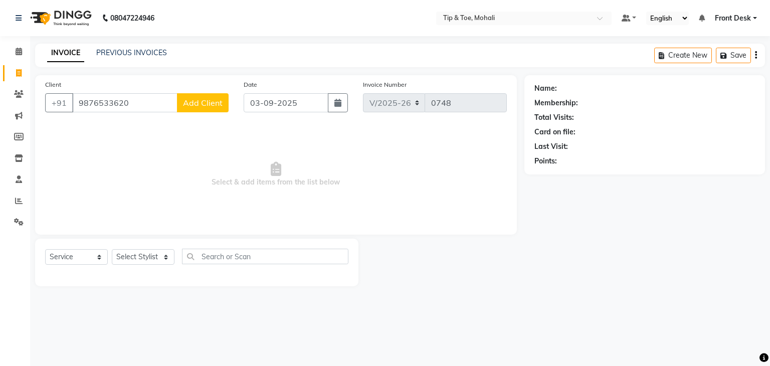
type input "9876533620"
click at [215, 100] on span "Add Client" at bounding box center [203, 103] width 40 height 10
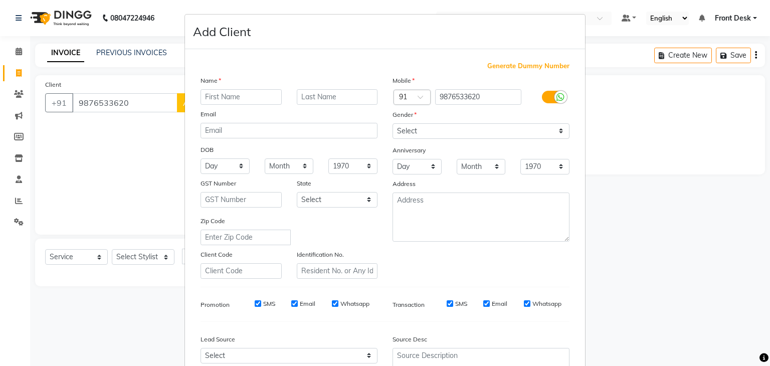
click at [215, 100] on input "text" at bounding box center [241, 97] width 81 height 16
type input "MANPREET"
click at [423, 132] on select "Select Male Female Other Prefer Not To Say" at bounding box center [481, 131] width 177 height 16
select select "female"
click at [393, 124] on select "Select Male Female Other Prefer Not To Say" at bounding box center [481, 131] width 177 height 16
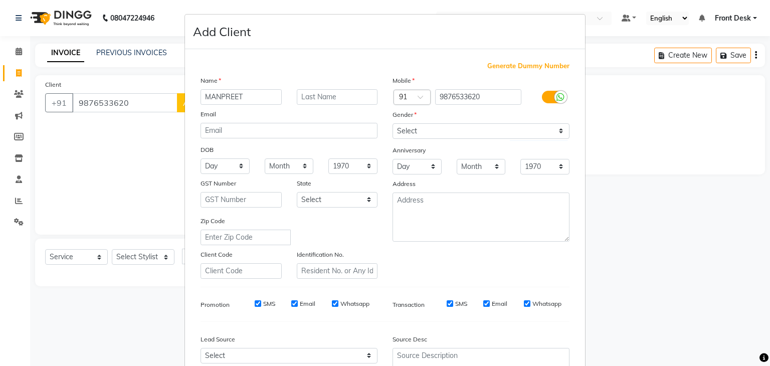
click at [255, 306] on input "SMS" at bounding box center [258, 303] width 7 height 7
checkbox input "false"
click at [291, 307] on input "Email" at bounding box center [294, 303] width 7 height 7
checkbox input "false"
click at [447, 305] on input "SMS" at bounding box center [450, 303] width 7 height 7
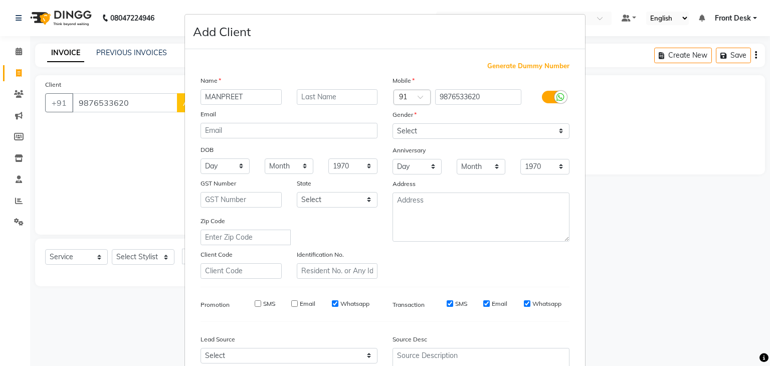
checkbox input "false"
click at [483, 307] on input "Email" at bounding box center [486, 303] width 7 height 7
checkbox input "false"
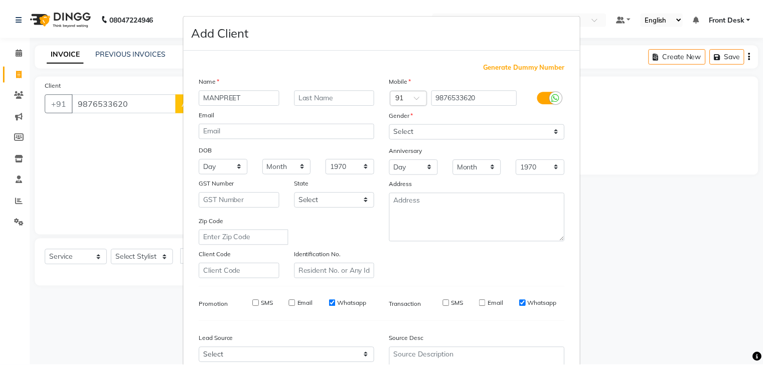
scroll to position [102, 0]
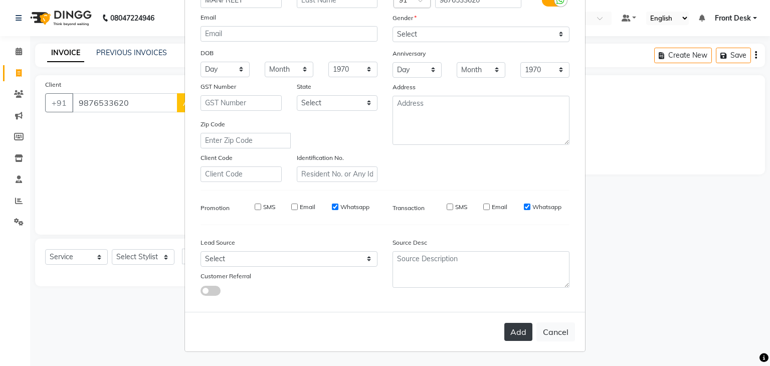
click at [510, 336] on button "Add" at bounding box center [519, 332] width 28 height 18
select select
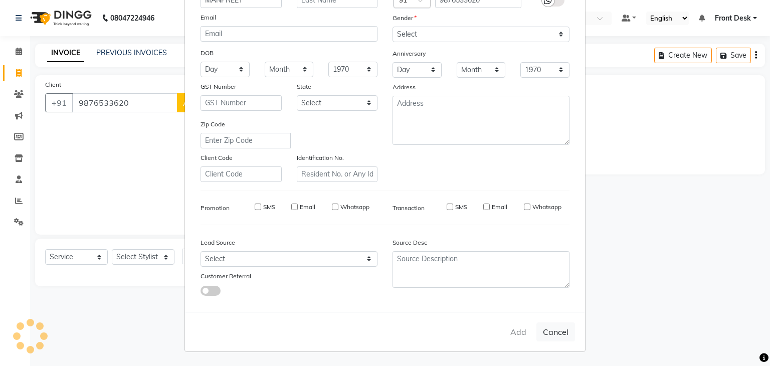
select select
checkbox input "false"
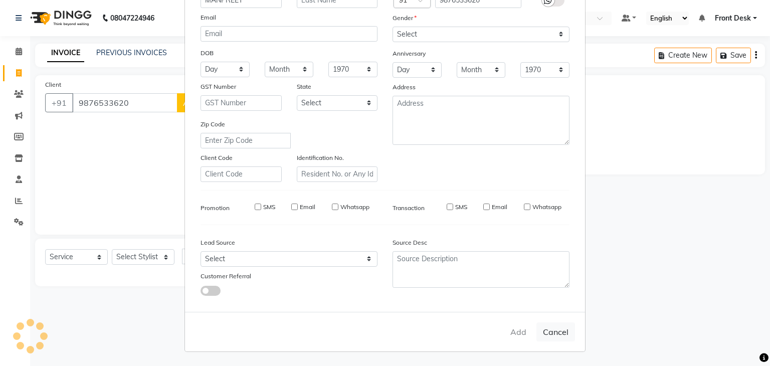
checkbox input "false"
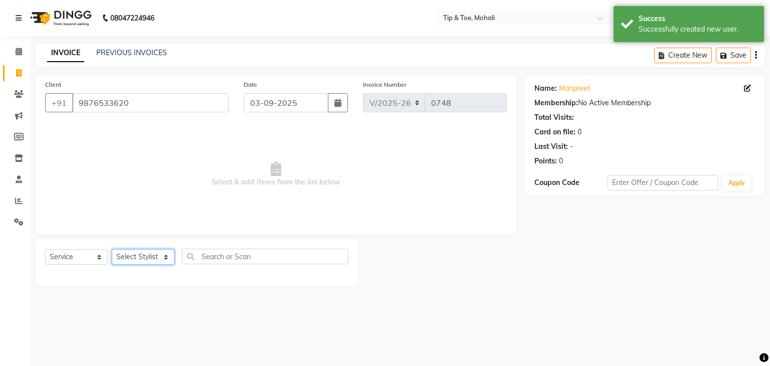
click at [144, 258] on select "Select Stylist Front Desk Kaoto KOMAL MAHOSO MONISH NICK RAJA RAJVEER SACHIN SAM" at bounding box center [143, 257] width 63 height 16
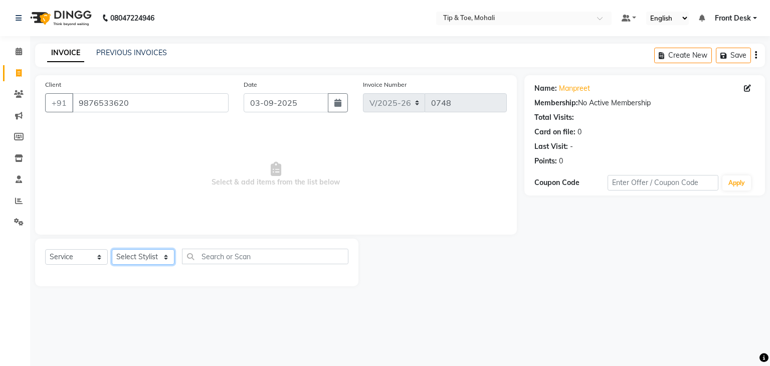
select select "90381"
click at [112, 250] on select "Select Stylist Front Desk Kaoto KOMAL MAHOSO MONISH NICK RAJA RAJVEER SACHIN SAM" at bounding box center [143, 257] width 63 height 16
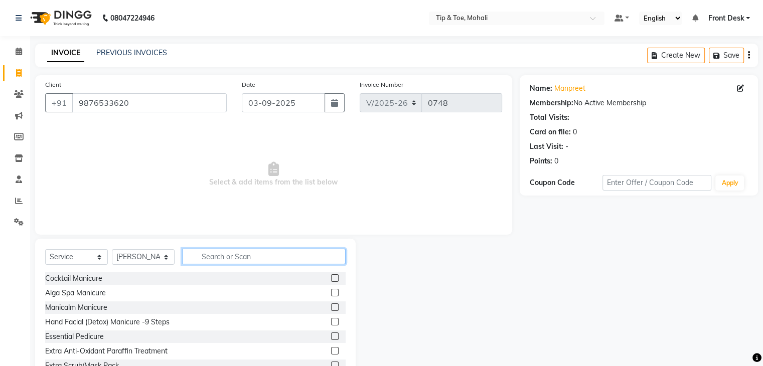
click at [208, 255] on input "text" at bounding box center [263, 257] width 163 height 16
type input "H"
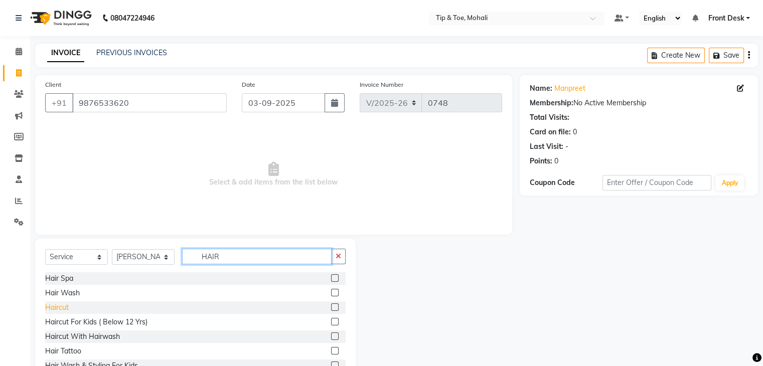
type input "HAIR"
click at [57, 312] on div "Haircut" at bounding box center [57, 307] width 24 height 11
checkbox input "false"
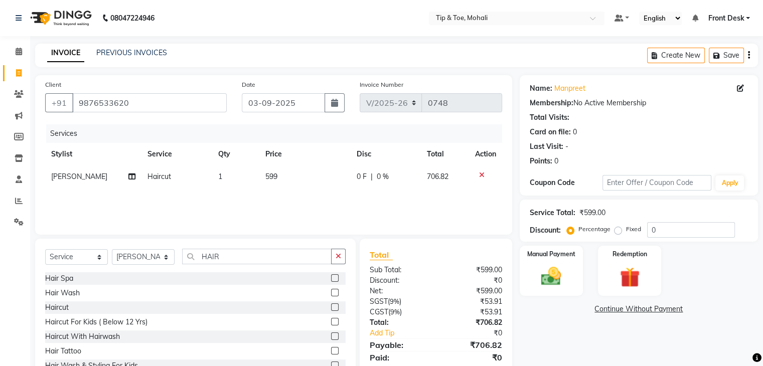
click at [285, 176] on td "599" at bounding box center [305, 176] width 92 height 23
select select "90381"
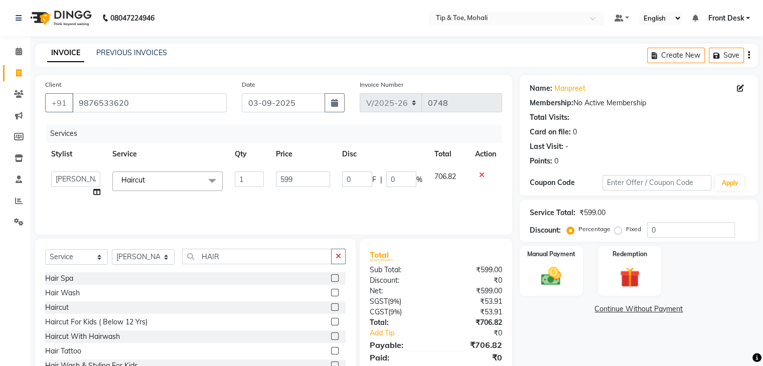
click at [285, 176] on input "599" at bounding box center [303, 180] width 54 height 16
type input "650"
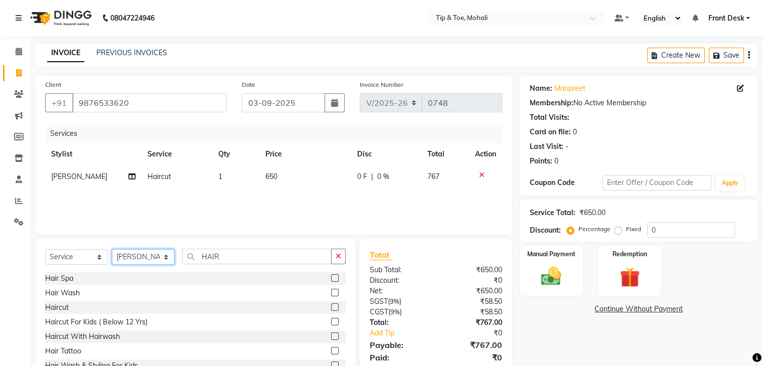
click at [153, 259] on select "Select Stylist Front Desk Kaoto KOMAL MAHOSO MONISH NICK RAJA RAJVEER SACHIN SAM" at bounding box center [143, 257] width 63 height 16
select select "43595"
click at [112, 250] on select "Select Stylist Front Desk Kaoto KOMAL MAHOSO MONISH NICK RAJA RAJVEER SACHIN SAM" at bounding box center [143, 257] width 63 height 16
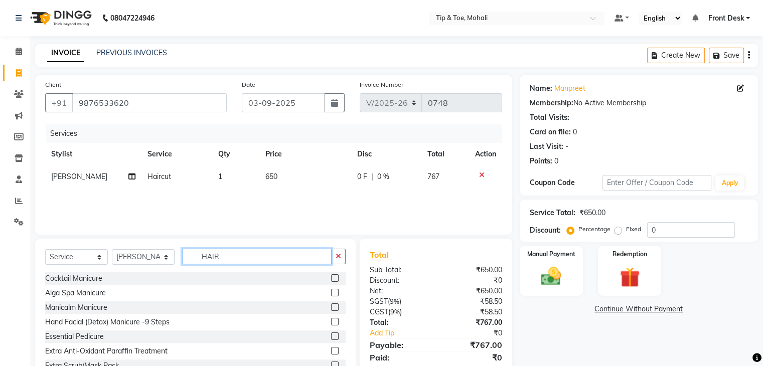
click at [241, 261] on input "HAIR" at bounding box center [256, 257] width 149 height 16
type input "H"
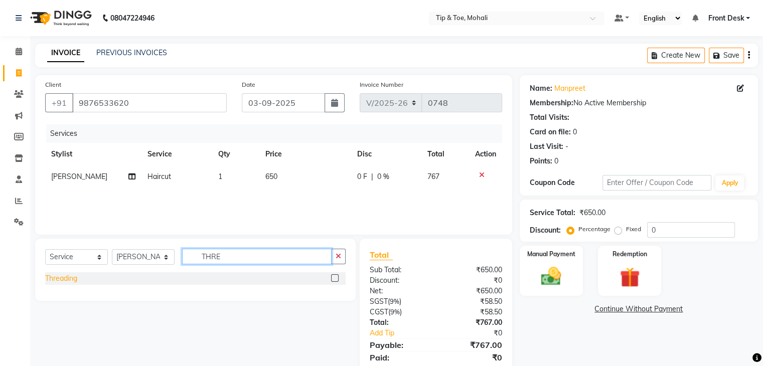
type input "THRE"
click at [64, 280] on div "Threading" at bounding box center [61, 278] width 32 height 11
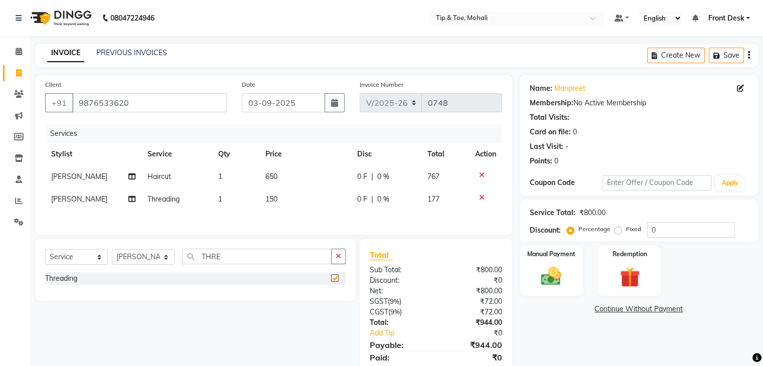
checkbox input "false"
click at [283, 198] on td "150" at bounding box center [305, 199] width 92 height 23
select select "43595"
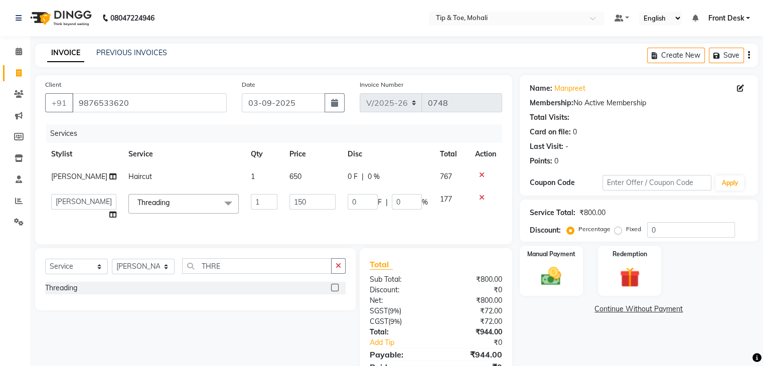
click at [289, 198] on input "150" at bounding box center [312, 202] width 46 height 16
type input "200"
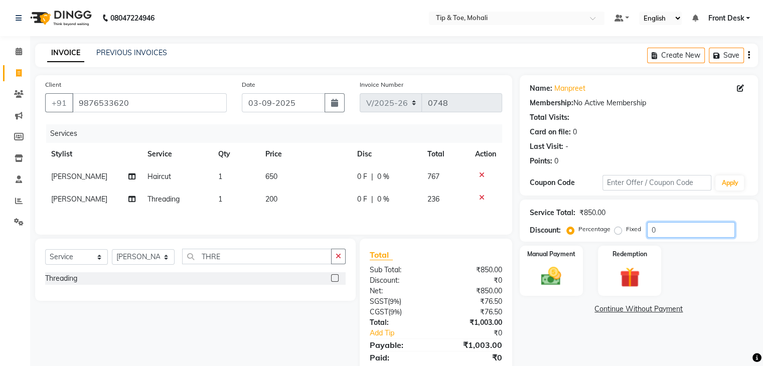
click at [693, 227] on input "0" at bounding box center [691, 230] width 88 height 16
type input "15.254"
click at [546, 287] on img at bounding box center [551, 277] width 34 height 24
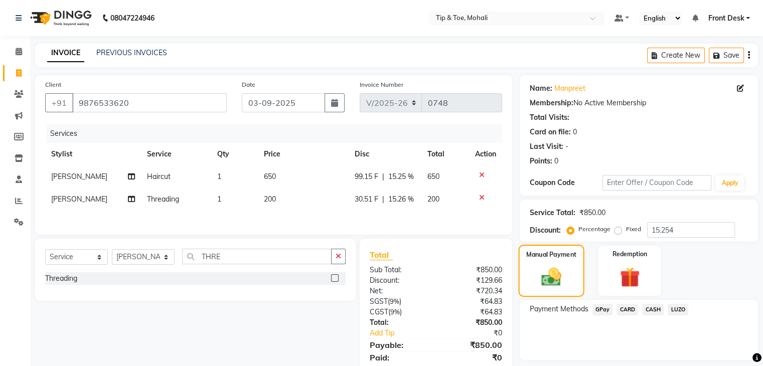
scroll to position [37, 0]
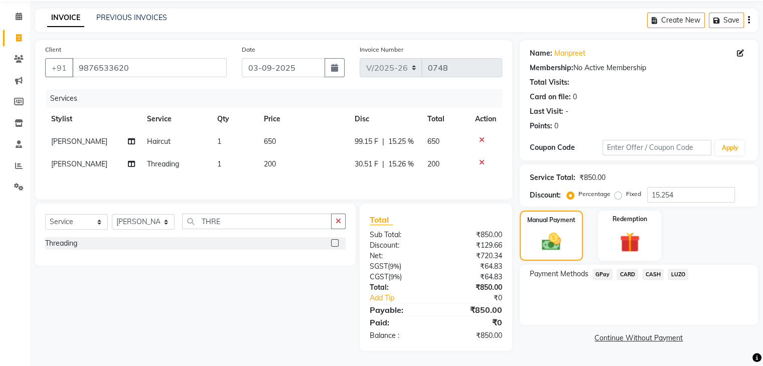
click at [598, 271] on span "GPay" at bounding box center [602, 275] width 21 height 12
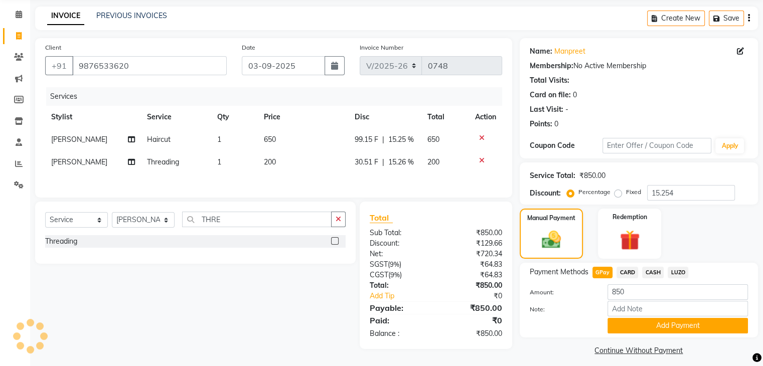
scroll to position [45, 0]
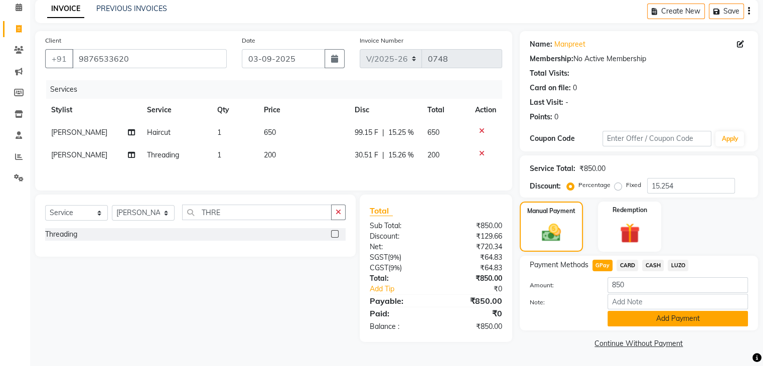
click at [628, 317] on button "Add Payment" at bounding box center [677, 319] width 140 height 16
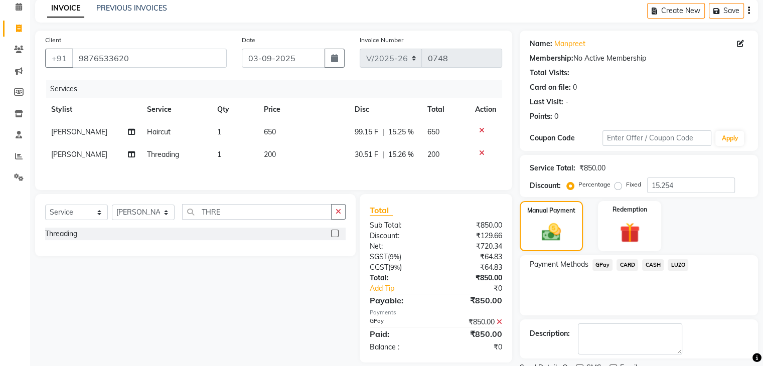
scroll to position [86, 0]
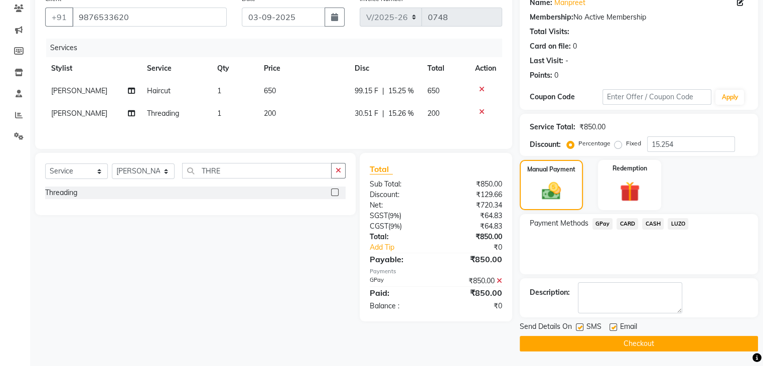
click at [600, 342] on button "Checkout" at bounding box center [639, 344] width 238 height 16
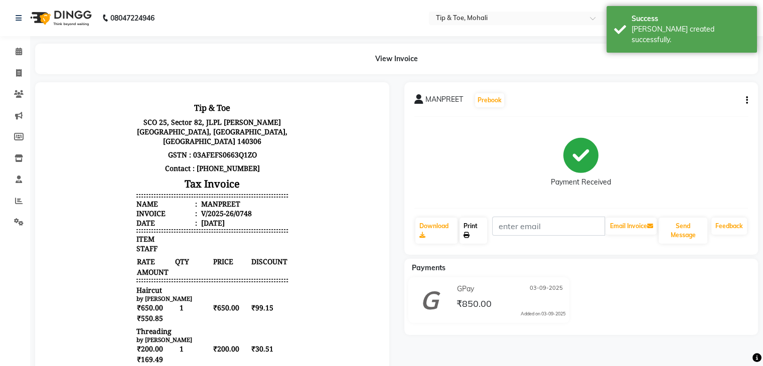
click at [479, 237] on link "Print" at bounding box center [473, 231] width 28 height 26
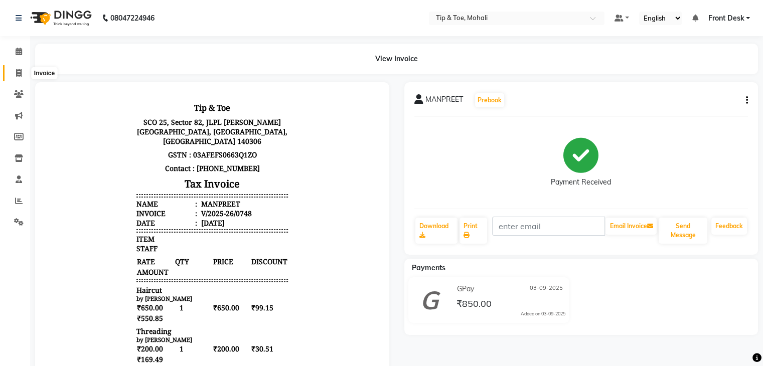
click at [20, 72] on icon at bounding box center [19, 73] width 6 height 8
select select "service"
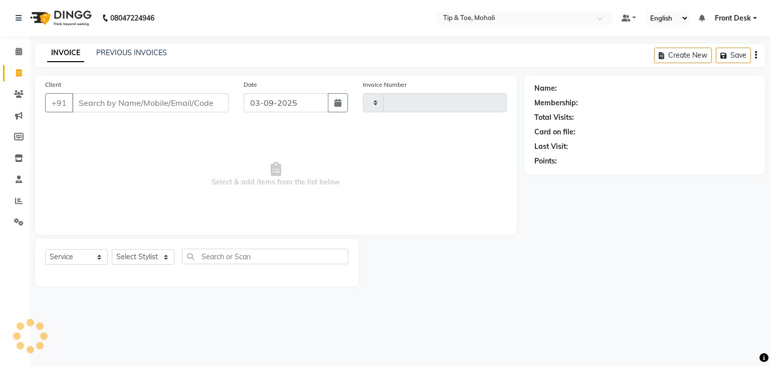
type input "0749"
select select "5835"
click at [111, 53] on link "PREVIOUS INVOICES" at bounding box center [131, 52] width 71 height 9
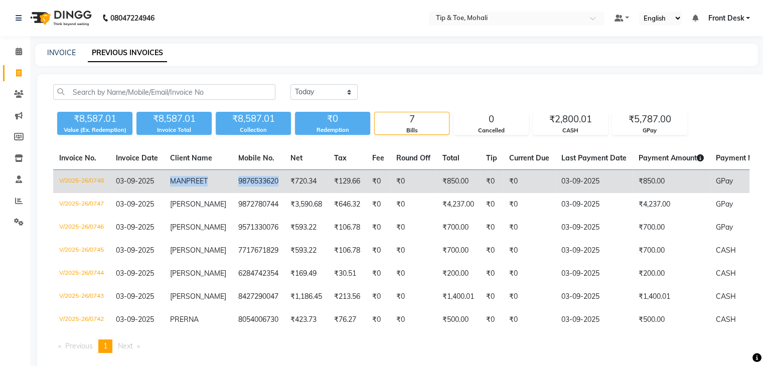
drag, startPoint x: 172, startPoint y: 181, endPoint x: 265, endPoint y: 181, distance: 93.8
click at [265, 181] on tr "V/2025-26/0748 03-09-2025 MANPREET 9876533620 ₹720.34 ₹129.66 ₹0 ₹0 ₹850.00 ₹0 …" at bounding box center [469, 182] width 832 height 24
copy tr "MANPREET 9876533620"
